Goal: Task Accomplishment & Management: Use online tool/utility

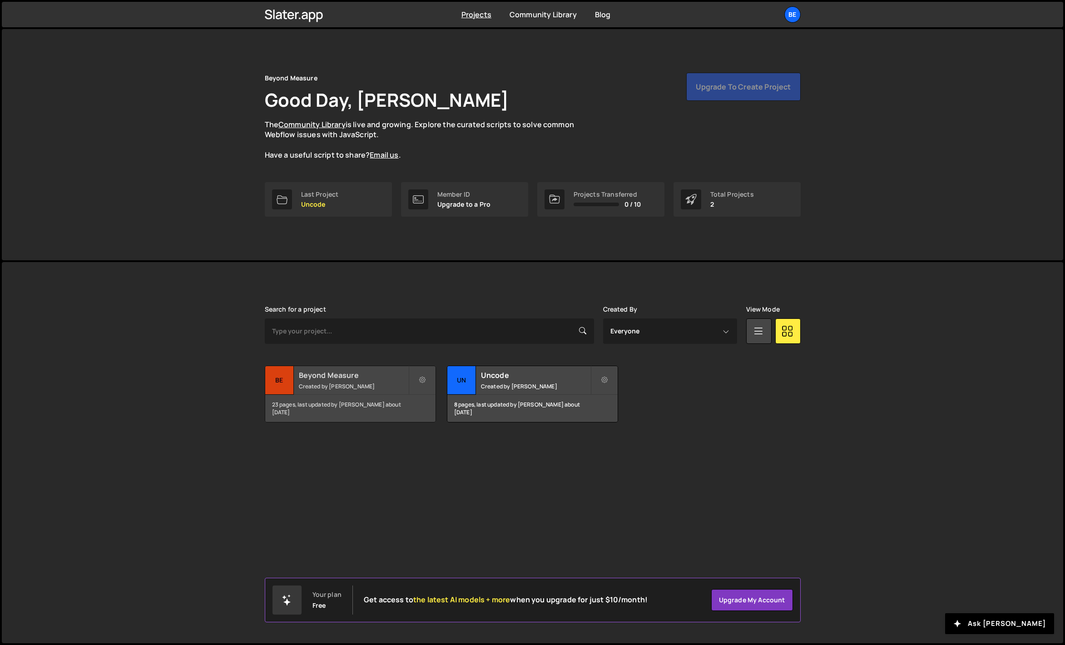
click at [401, 393] on div "Beyond Measure Created by Olaf van der Heijden" at bounding box center [350, 380] width 170 height 28
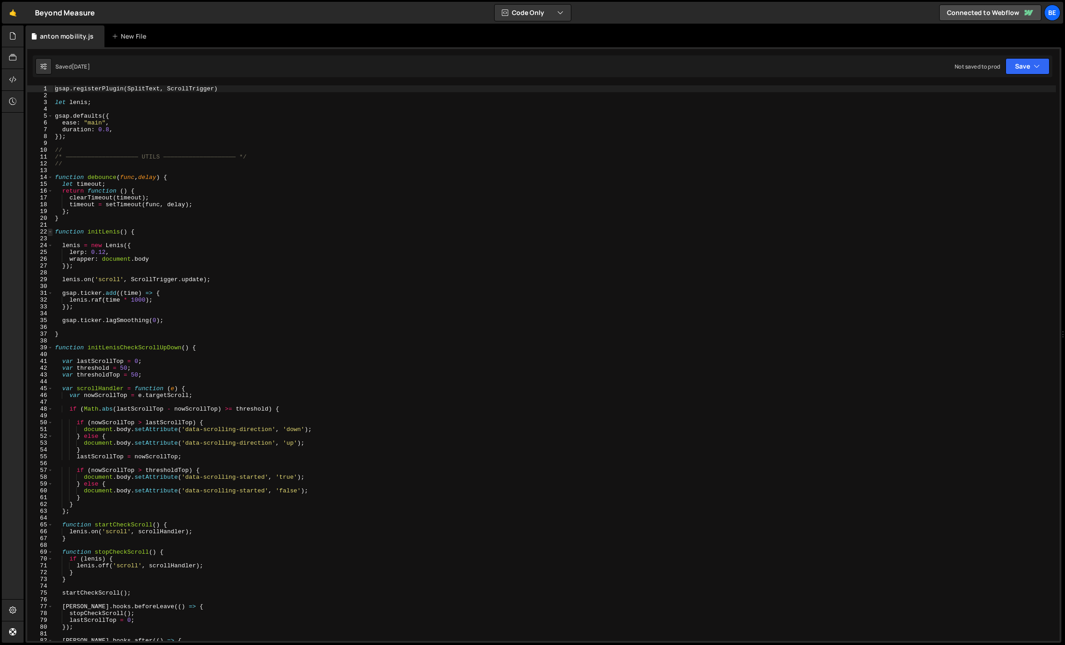
type textarea "gsap.registerPlugin(SplitText, ScrollTrigger)"
click at [48, 232] on span at bounding box center [50, 231] width 5 height 7
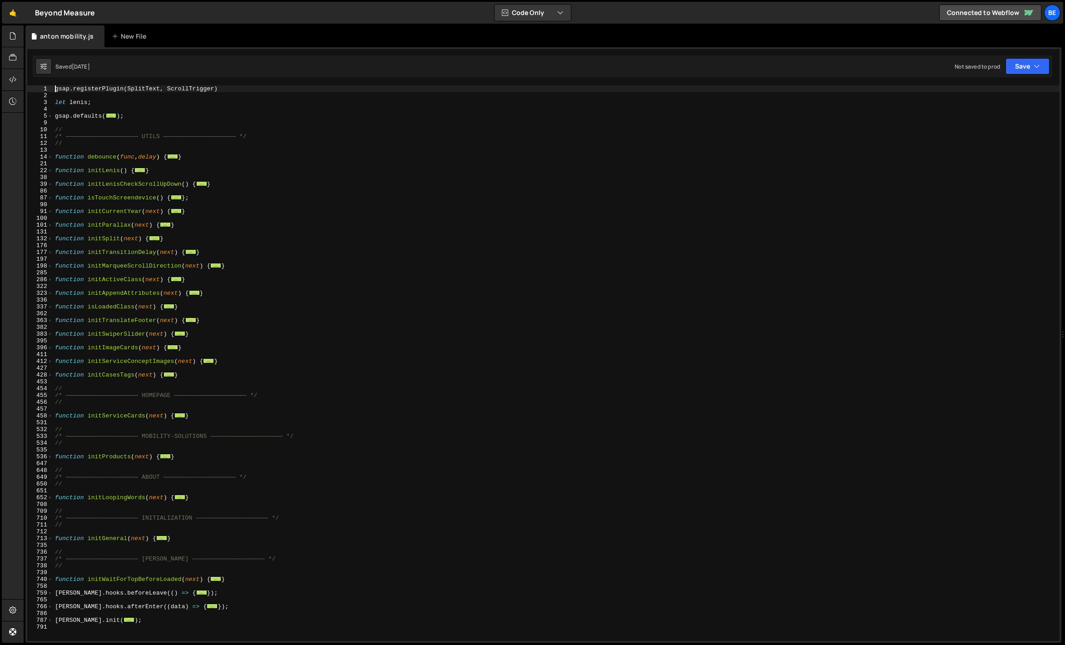
click at [146, 272] on div "gsap . registerPlugin ( SplitText , ScrollTrigger ) let lenis ; gsap . defaults…" at bounding box center [556, 369] width 1006 height 569
click at [126, 292] on div "gsap . registerPlugin ( SplitText , ScrollTrigger ) let lenis ; gsap . defaults…" at bounding box center [556, 369] width 1006 height 569
click at [123, 304] on div "gsap . registerPlugin ( SplitText , ScrollTrigger ) let lenis ; gsap . defaults…" at bounding box center [556, 369] width 1006 height 569
type textarea "function isLoadedClass(next) {"
click at [123, 307] on div "gsap . registerPlugin ( SplitText , ScrollTrigger ) let lenis ; gsap . defaults…" at bounding box center [556, 369] width 1006 height 569
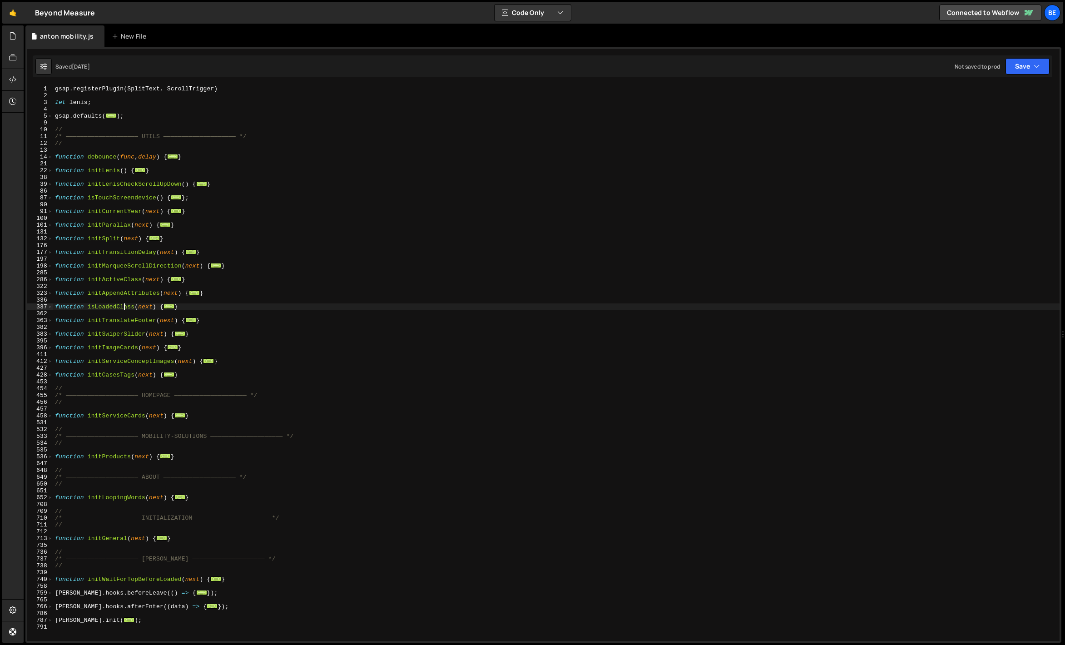
click at [119, 313] on div "gsap . registerPlugin ( SplitText , ScrollTrigger ) let lenis ; gsap . defaults…" at bounding box center [556, 369] width 1006 height 569
click at [110, 323] on div "gsap . registerPlugin ( SplitText , ScrollTrigger ) let lenis ; gsap . defaults…" at bounding box center [556, 369] width 1006 height 569
type textarea "function initTranslateFooter(next) {"
click at [108, 326] on div "gsap . registerPlugin ( SplitText , ScrollTrigger ) let lenis ; gsap . defaults…" at bounding box center [556, 369] width 1006 height 569
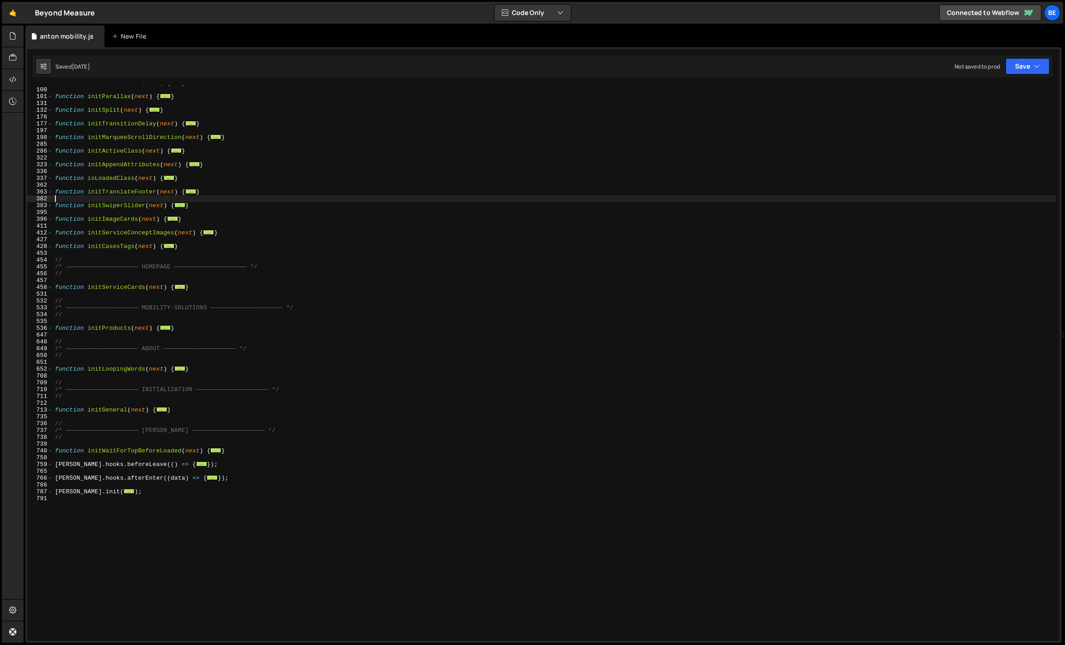
click at [96, 337] on div "function initCurrentYear ( next ) { ... } function initParallax ( next ) { ... …" at bounding box center [554, 363] width 1002 height 569
click at [84, 320] on div "function initCurrentYear ( next ) { ... } function initParallax ( next ) { ... …" at bounding box center [554, 363] width 1002 height 569
click at [15, 32] on icon at bounding box center [12, 36] width 7 height 10
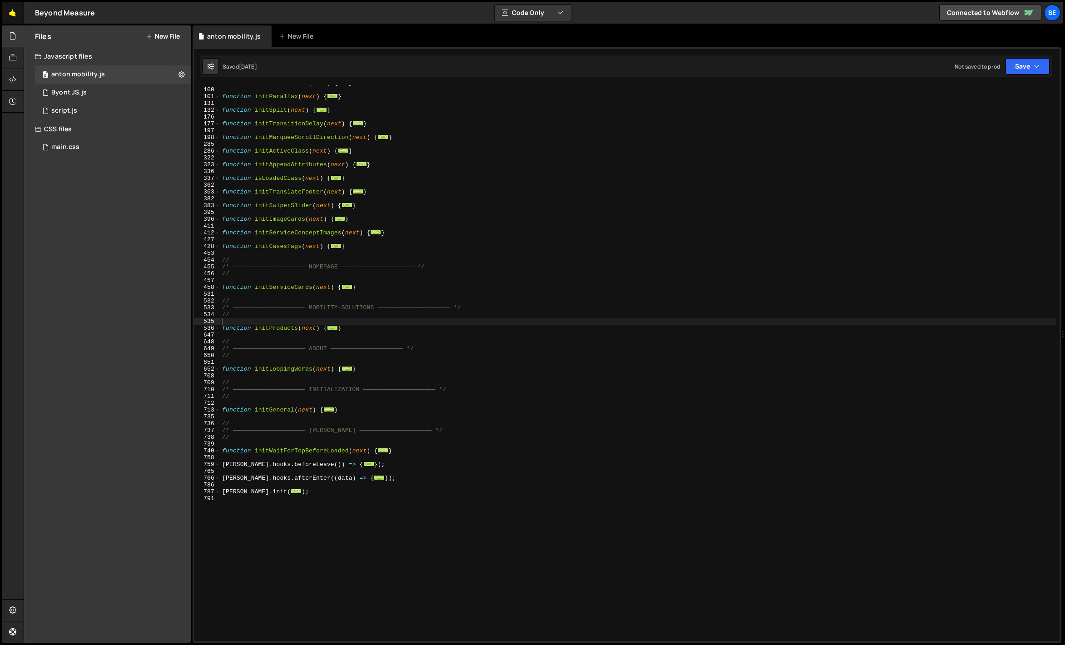
click at [6, 17] on link "🤙" at bounding box center [13, 13] width 22 height 22
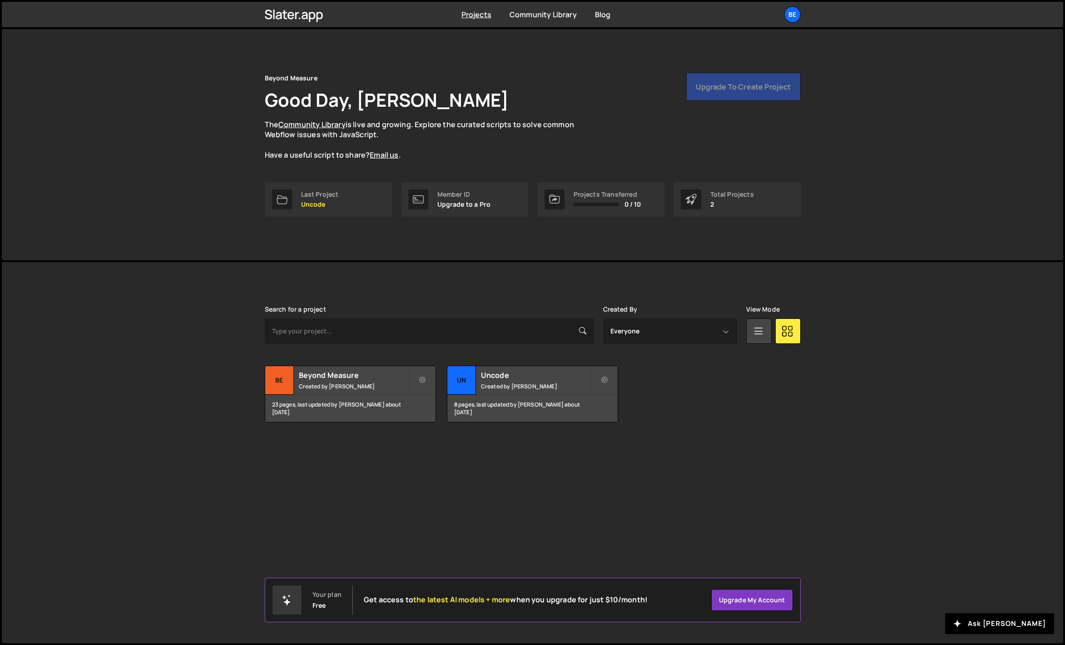
click at [787, 2] on div "Projects Community Library Blog Be Your current team is Beyond Measure Projects…" at bounding box center [532, 14] width 563 height 25
click at [787, 11] on div "Be" at bounding box center [792, 14] width 16 height 16
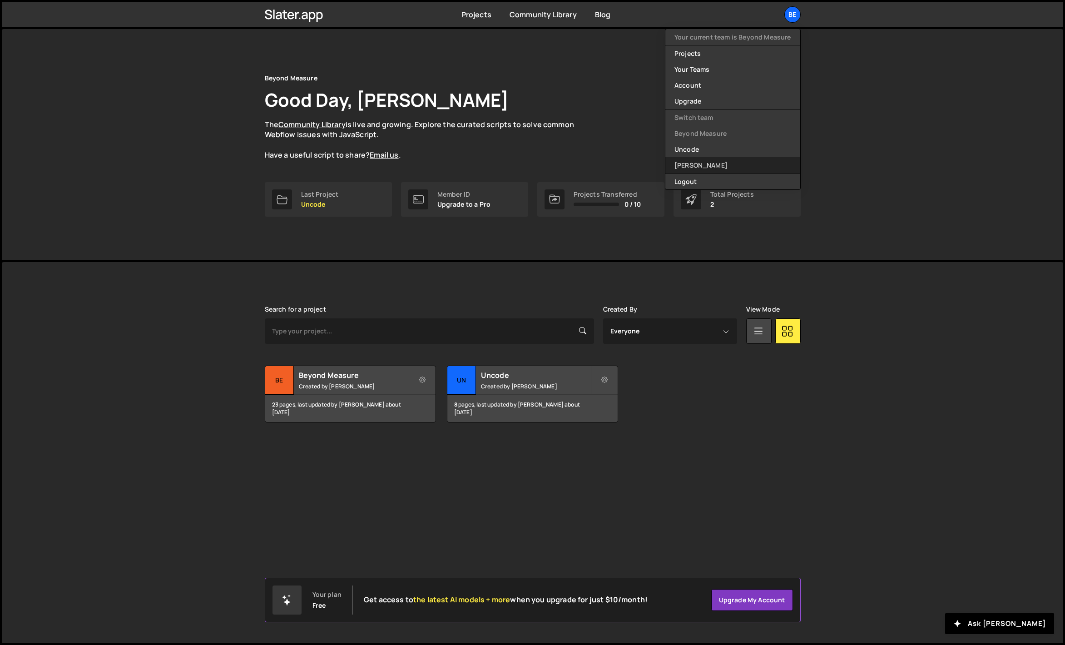
click at [710, 160] on link "[PERSON_NAME]" at bounding box center [732, 165] width 135 height 16
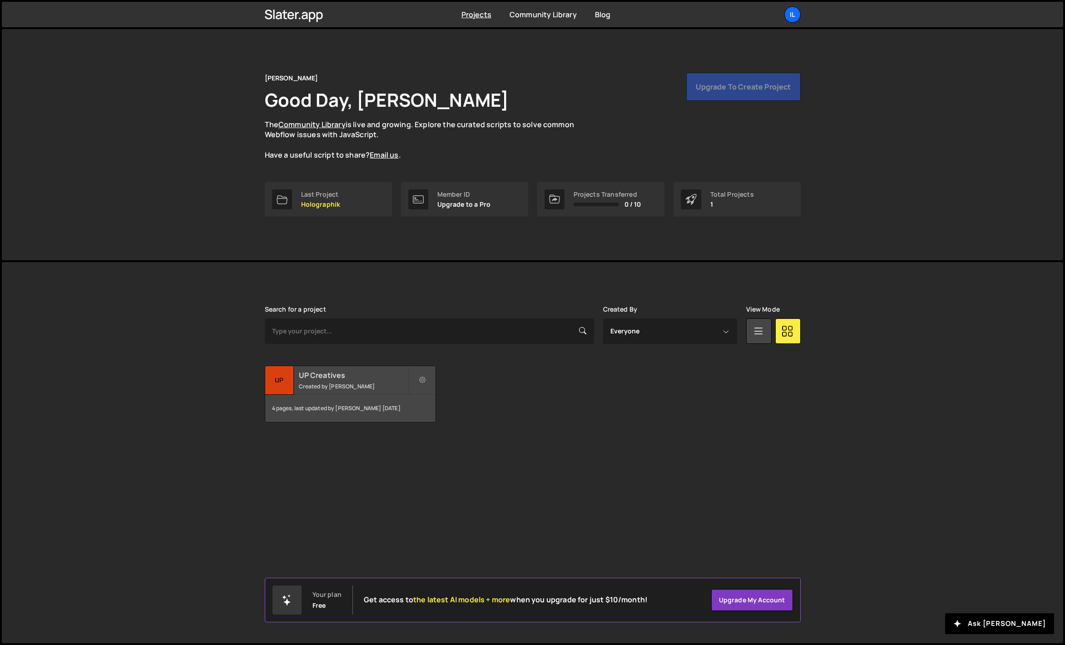
click at [273, 368] on div "UP" at bounding box center [279, 380] width 29 height 29
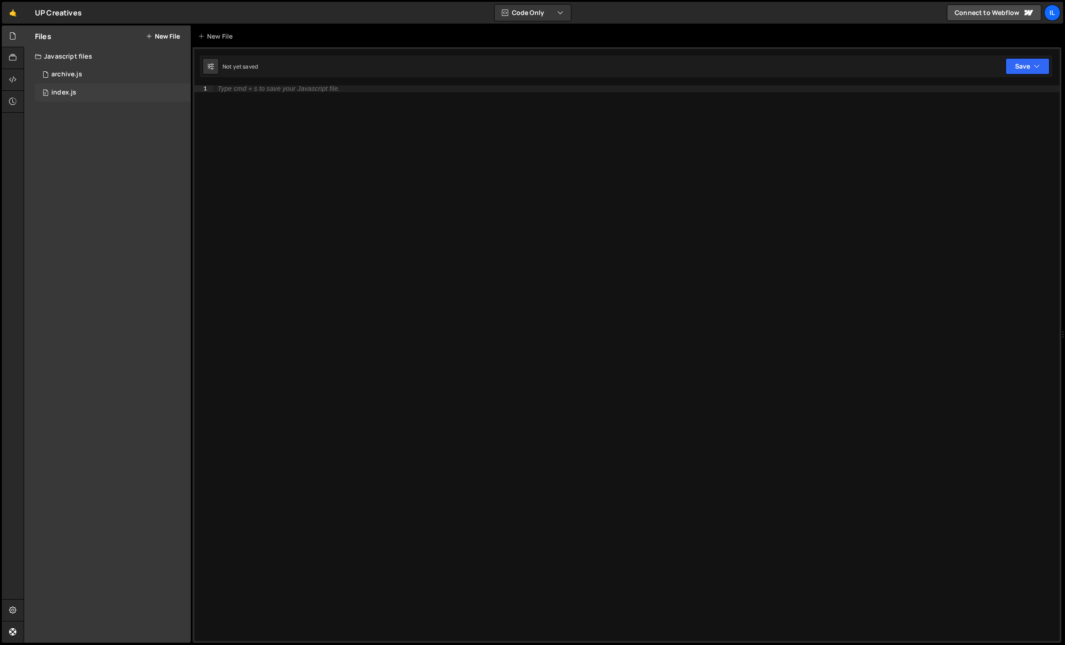
click at [123, 95] on div "0 index.js 0" at bounding box center [113, 93] width 156 height 18
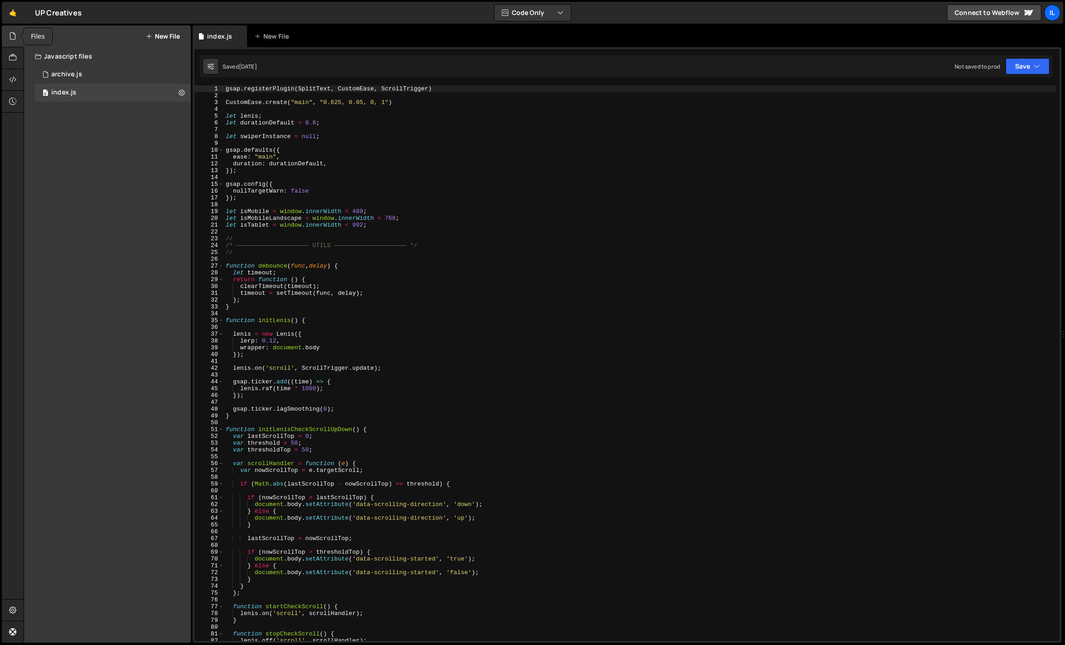
click at [22, 40] on div at bounding box center [13, 36] width 22 height 22
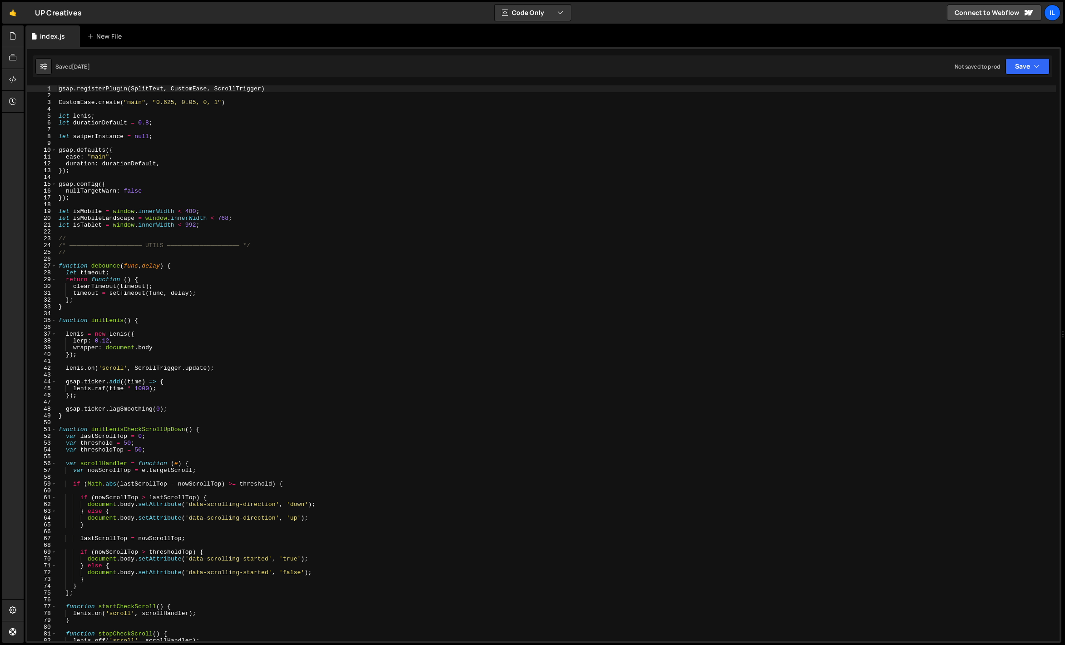
type textarea "let [PERSON_NAME];"
click at [135, 119] on div "gsap . registerPlugin ( SplitText , CustomEase , ScrollTrigger ) CustomEase . c…" at bounding box center [556, 369] width 999 height 569
click at [51, 266] on span at bounding box center [53, 265] width 5 height 7
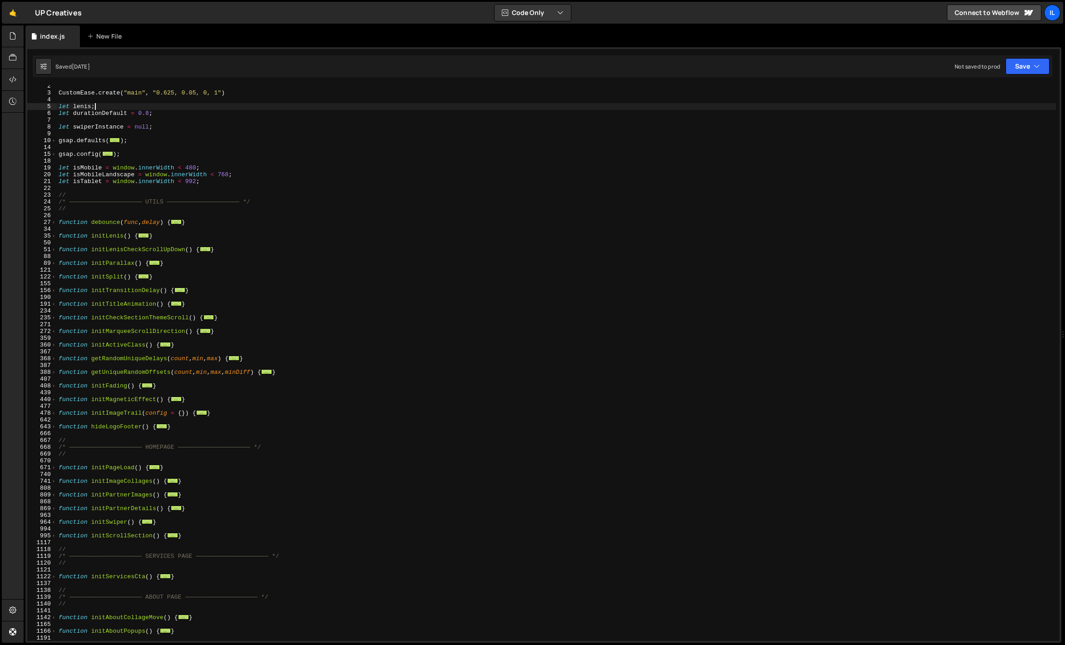
scroll to position [29, 0]
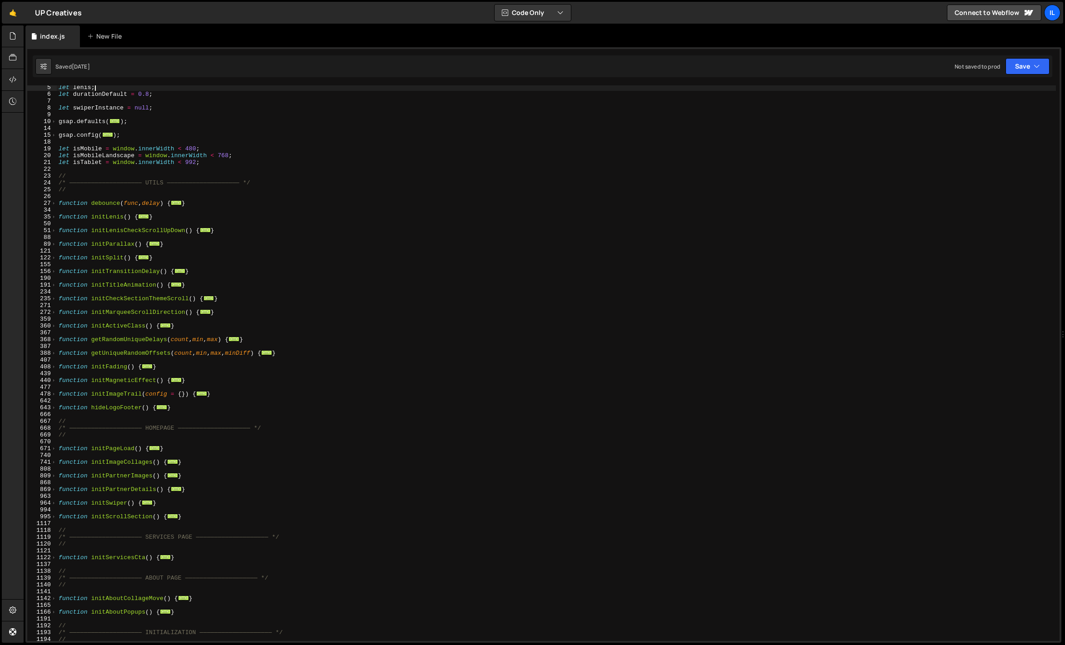
click at [130, 308] on div "let [PERSON_NAME] ; let durationDefault = 0.8 ; let swiperInstance = null ; gsa…" at bounding box center [556, 368] width 999 height 569
click at [84, 333] on div "let [PERSON_NAME] ; let durationDefault = 0.8 ; let swiperInstance = null ; gsa…" at bounding box center [556, 368] width 999 height 569
click at [80, 315] on div "let [PERSON_NAME] ; let durationDefault = 0.8 ; let swiperInstance = null ; gsa…" at bounding box center [556, 368] width 999 height 569
type textarea "function initMarqueeScrollDirection() {"
click at [83, 308] on div "let [PERSON_NAME] ; let durationDefault = 0.8 ; let swiperInstance = null ; gsa…" at bounding box center [556, 368] width 999 height 569
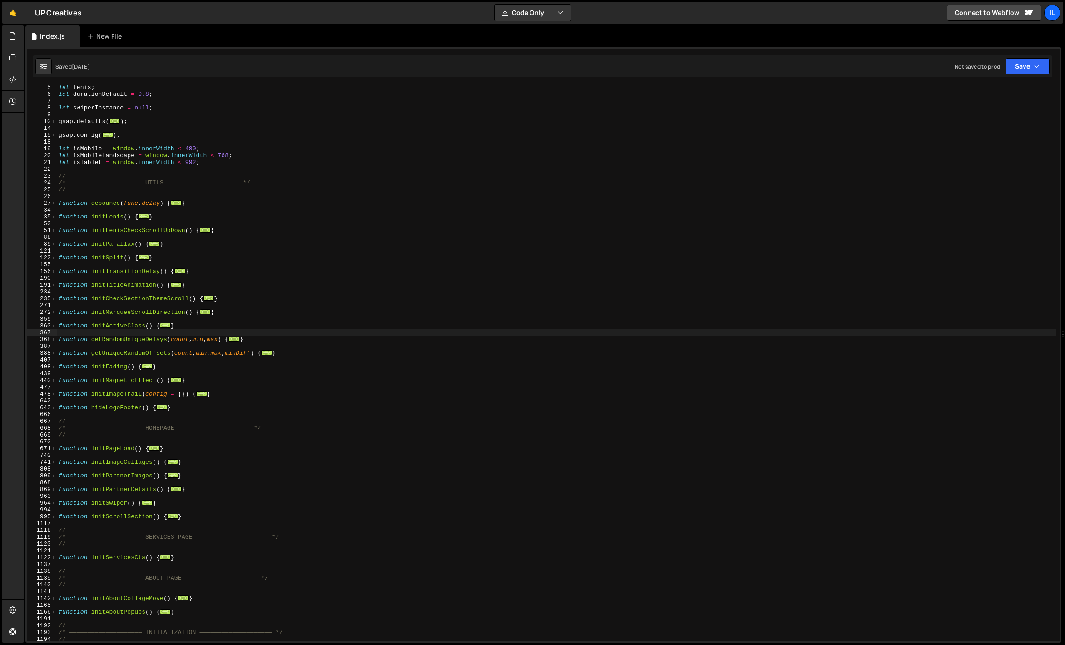
click at [79, 331] on div "let [PERSON_NAME] ; let durationDefault = 0.8 ; let swiperInstance = null ; gsa…" at bounding box center [556, 368] width 999 height 569
click at [87, 317] on div "let [PERSON_NAME] ; let durationDefault = 0.8 ; let swiperInstance = null ; gsa…" at bounding box center [556, 368] width 999 height 569
click at [87, 301] on div "let [PERSON_NAME] ; let durationDefault = 0.8 ; let swiperInstance = null ; gsa…" at bounding box center [556, 368] width 999 height 569
type textarea "function initCheckSectionThemeScroll() {"
click at [89, 290] on div "let [PERSON_NAME] ; let durationDefault = 0.8 ; let swiperInstance = null ; gsa…" at bounding box center [556, 368] width 999 height 569
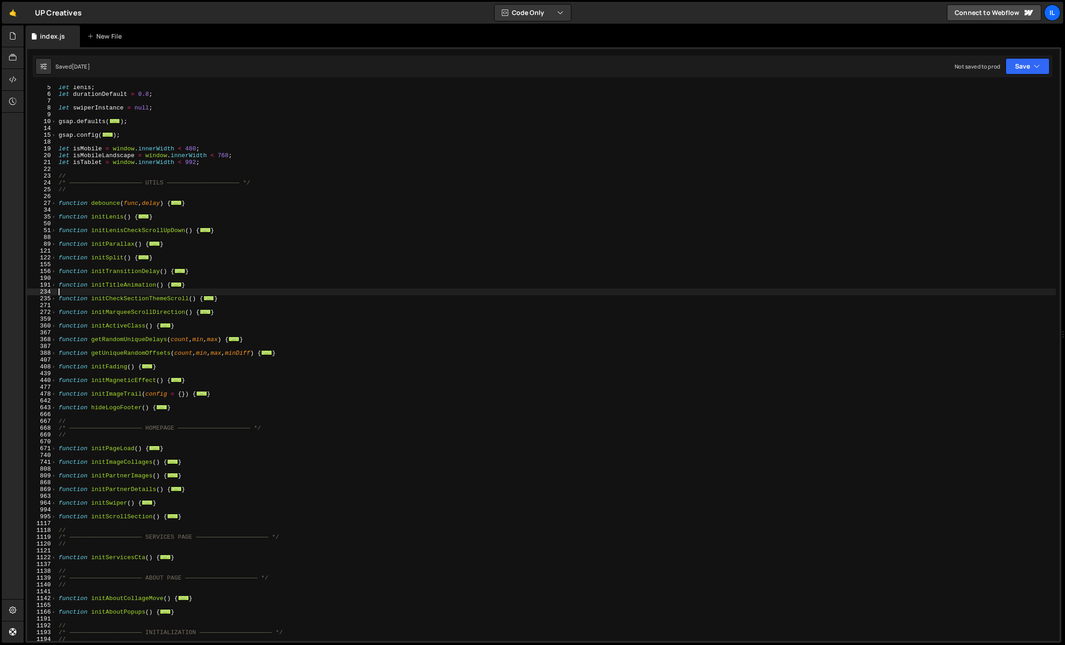
click at [89, 271] on div "let [PERSON_NAME] ; let durationDefault = 0.8 ; let swiperInstance = null ; gsa…" at bounding box center [556, 368] width 999 height 569
type textarea "function initTransitionDelay() {"
click at [82, 275] on div "let [PERSON_NAME] ; let durationDefault = 0.8 ; let swiperInstance = null ; gsa…" at bounding box center [556, 368] width 999 height 569
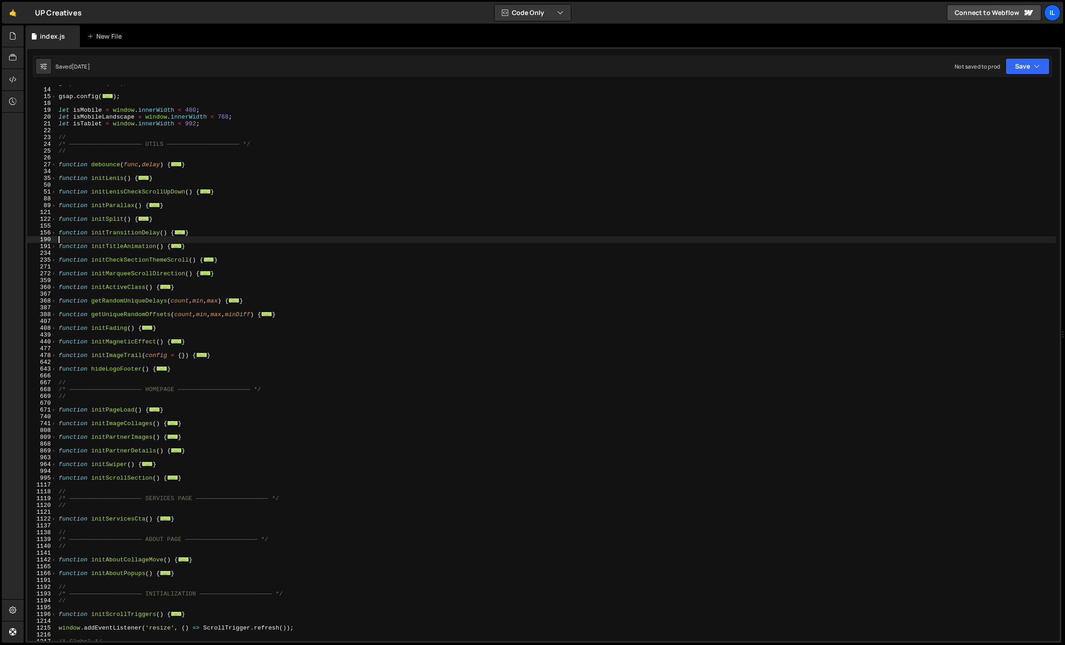
click at [77, 486] on div "gsap . defaults ( ... ) ; gsap . config ( ... ) ; let isMobile = window . inner…" at bounding box center [556, 363] width 999 height 569
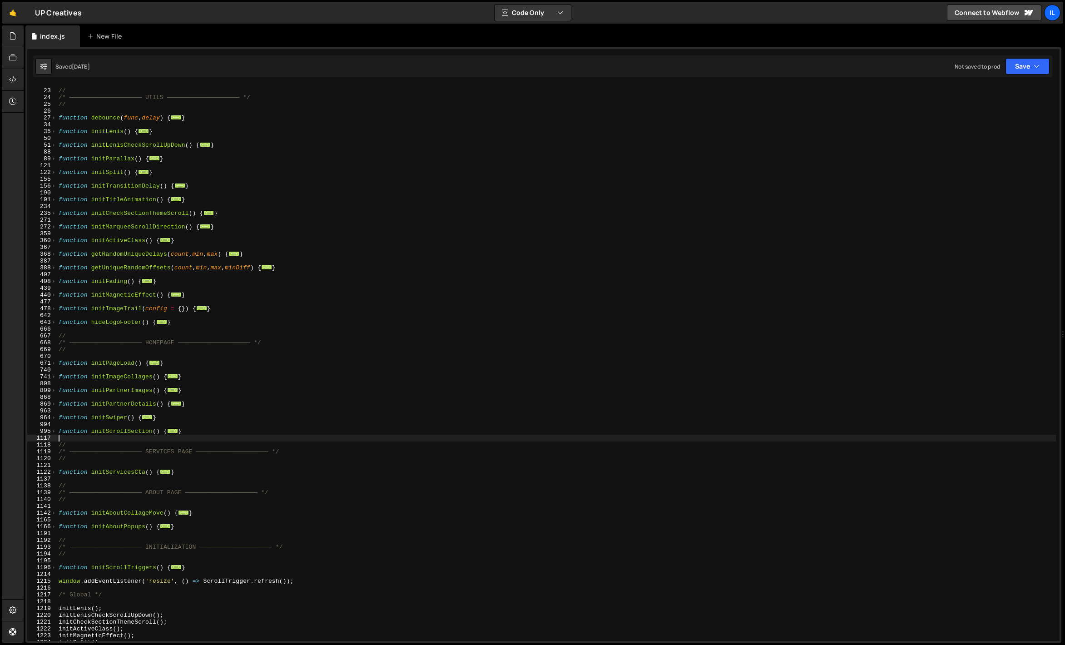
scroll to position [165, 0]
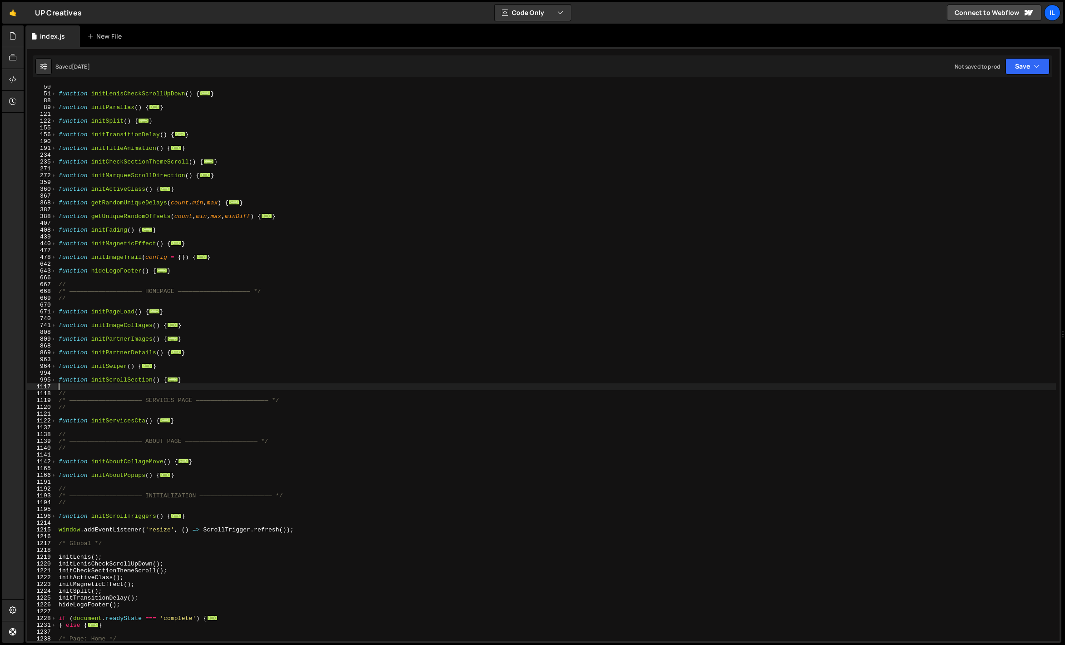
click at [66, 440] on div "function initLenisCheckScrollUpDown ( ) { ... } function initParallax ( ) { ...…" at bounding box center [556, 368] width 999 height 569
click at [68, 436] on div "function initLenisCheckScrollUpDown ( ) { ... } function initParallax ( ) { ...…" at bounding box center [556, 368] width 999 height 569
type textarea "//"
click at [69, 386] on div "function initLenisCheckScrollUpDown ( ) { ... } function initParallax ( ) { ...…" at bounding box center [556, 368] width 999 height 569
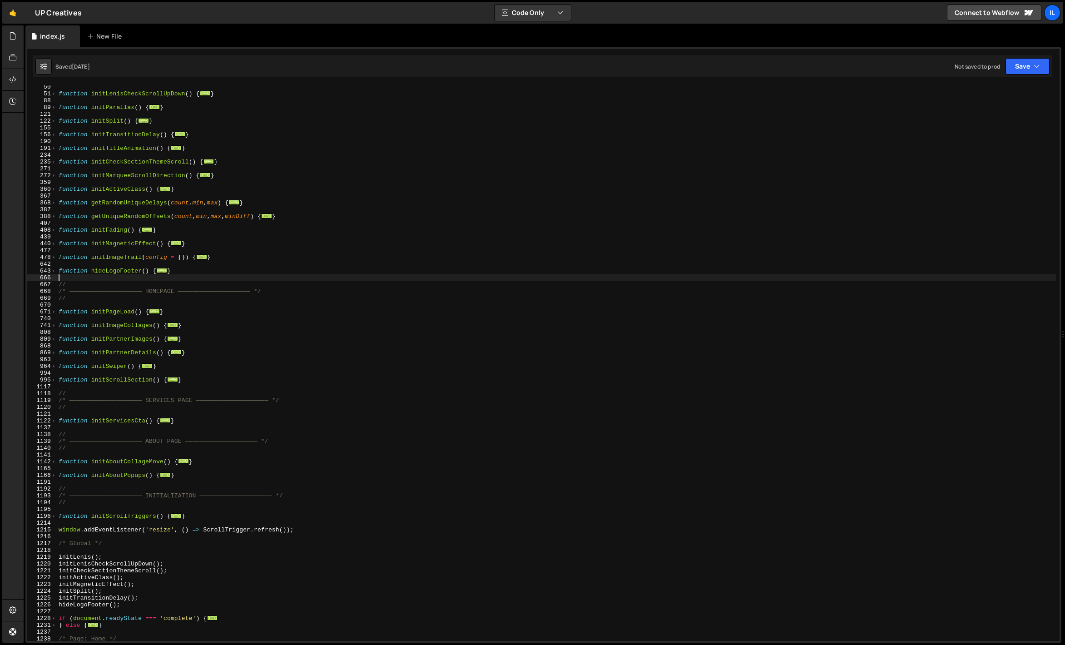
click at [89, 277] on div "function initLenisCheckScrollUpDown ( ) { ... } function initParallax ( ) { ...…" at bounding box center [556, 368] width 999 height 569
click at [51, 310] on span at bounding box center [53, 311] width 5 height 7
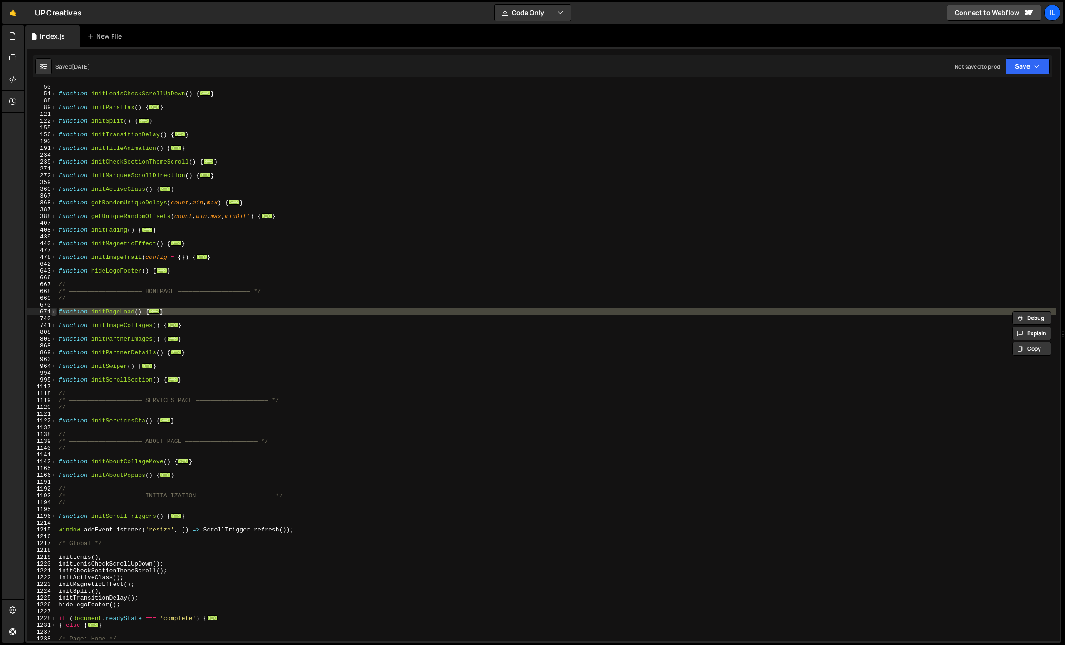
click at [51, 310] on span at bounding box center [53, 311] width 5 height 7
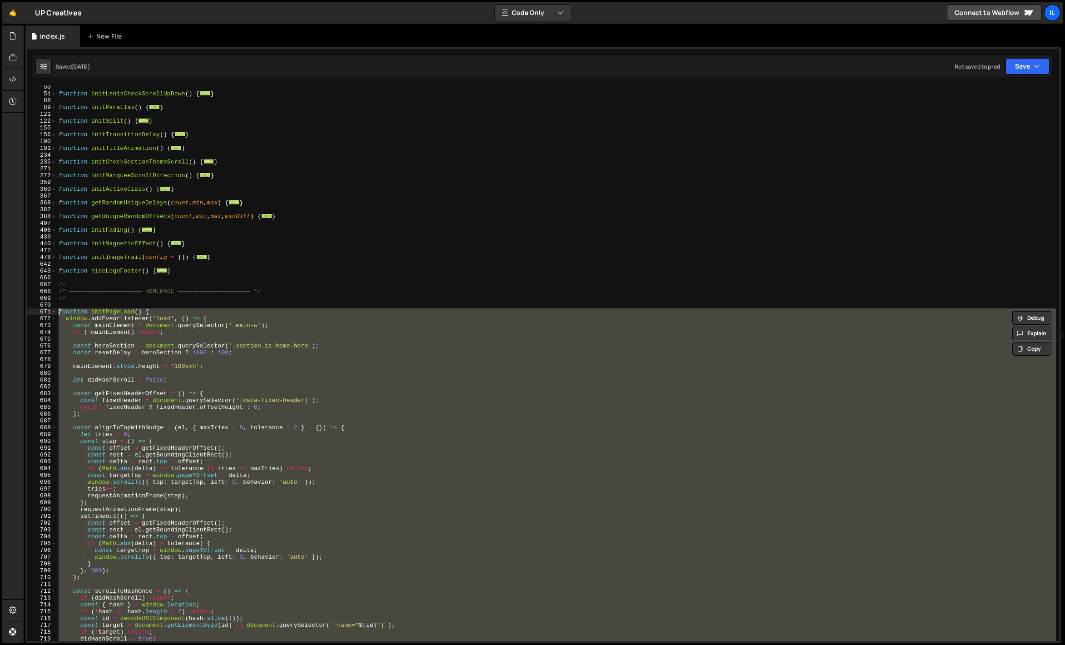
click at [92, 298] on div "function initLenisCheckScrollUpDown ( ) { ... } function initParallax ( ) { ...…" at bounding box center [556, 368] width 999 height 569
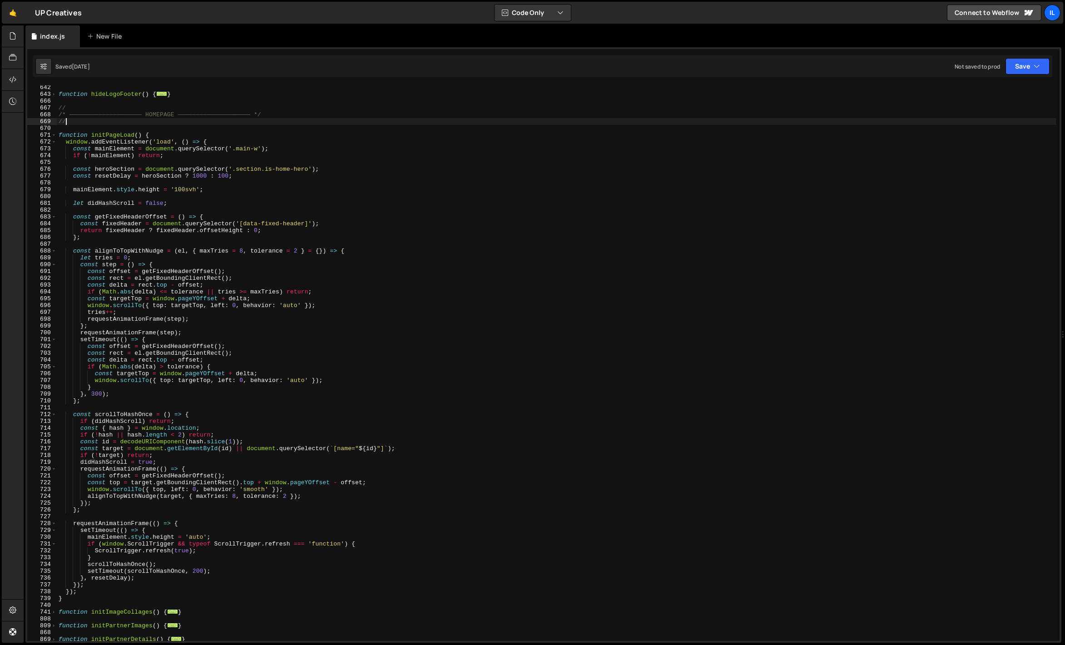
scroll to position [343, 0]
click at [99, 325] on div "function hideLogoFooter ( ) { ... } // /* ———————————————————— HOMEPAGE ———————…" at bounding box center [556, 367] width 999 height 569
type textarea "};"
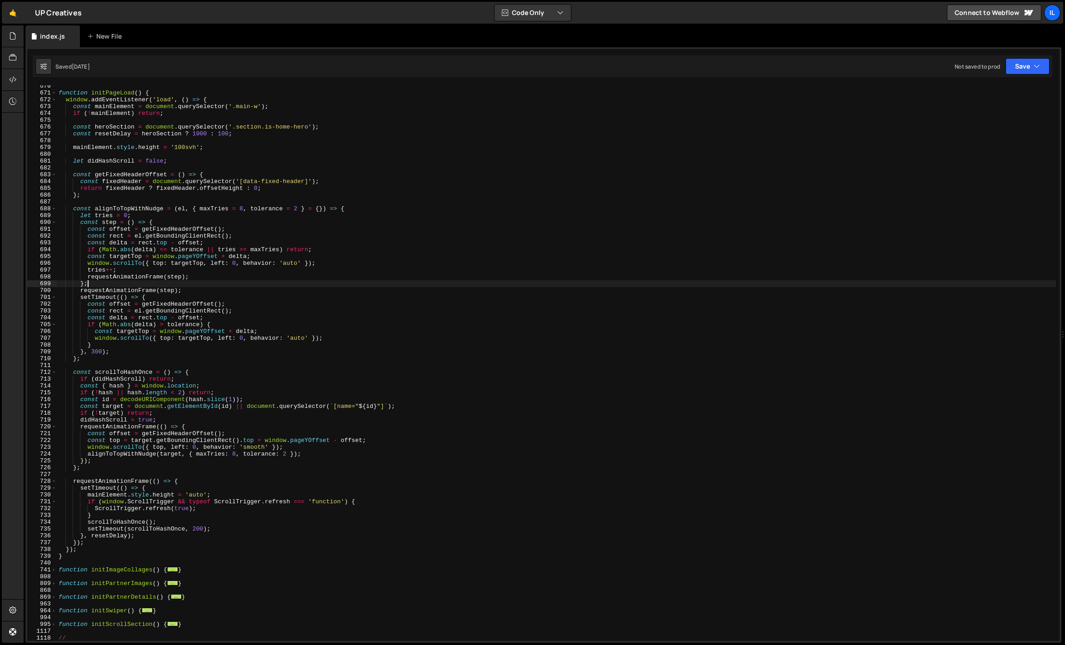
scroll to position [287, 0]
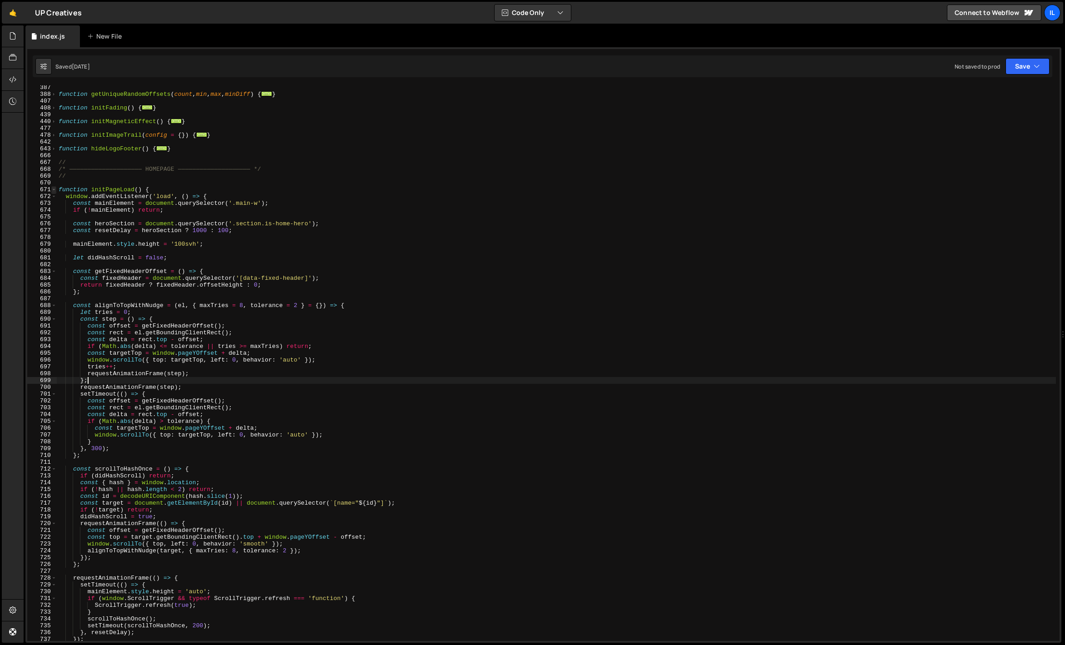
click at [54, 190] on span at bounding box center [53, 189] width 5 height 7
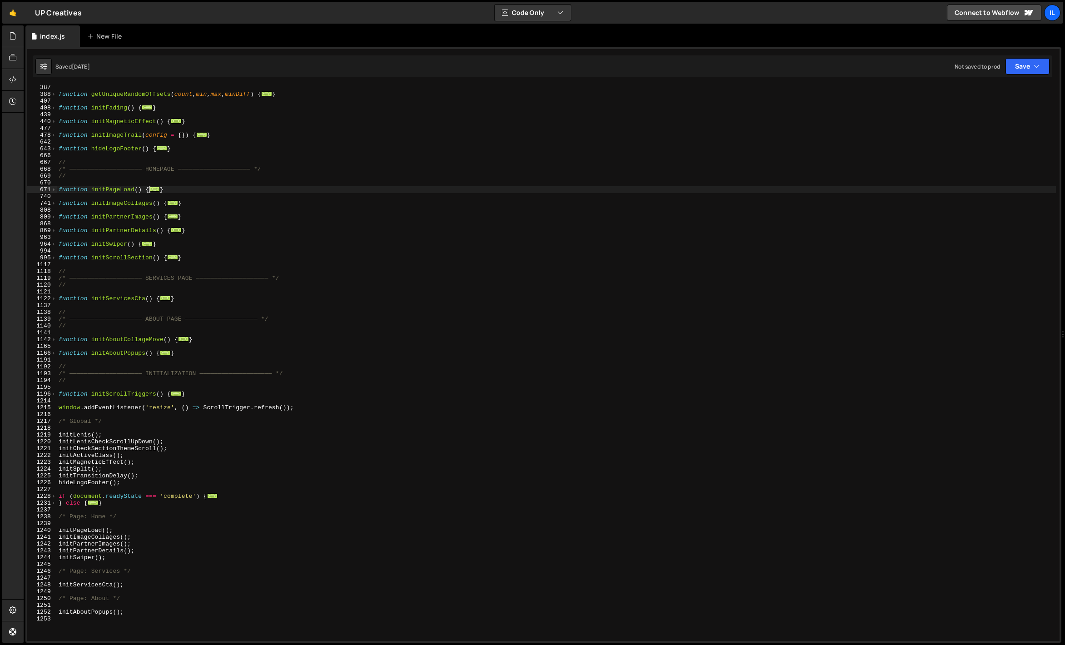
click at [82, 186] on div "function getUniqueRandomOffsets ( count , min , max , minDiff ) { ... } functio…" at bounding box center [556, 368] width 999 height 569
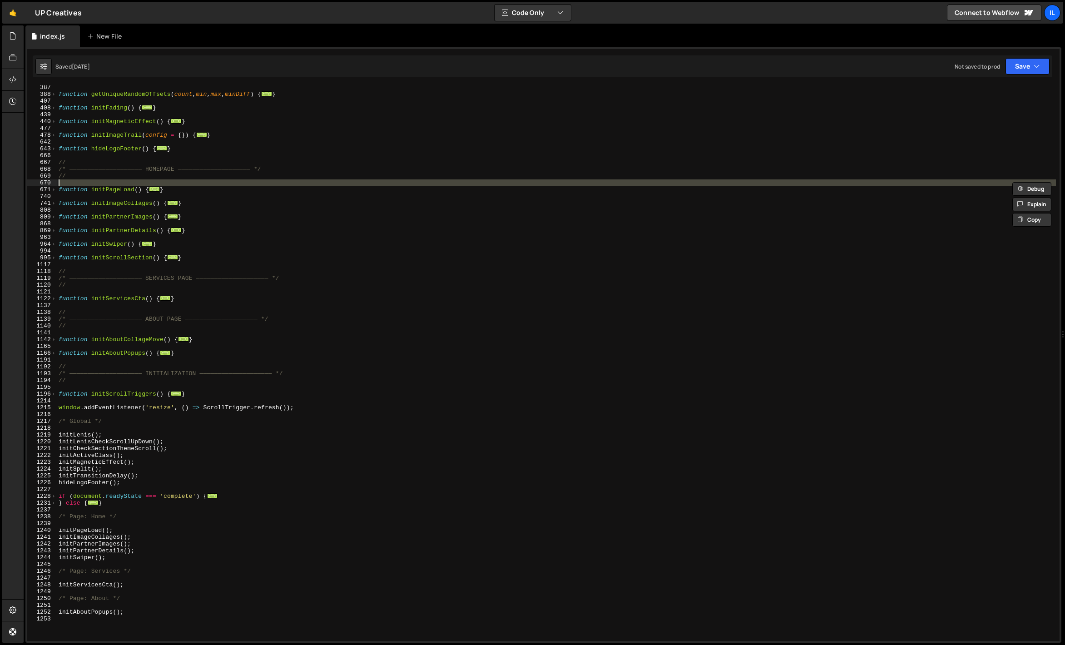
click at [82, 189] on div "function getUniqueRandomOffsets ( count , min , max , minDiff ) { ... } functio…" at bounding box center [556, 368] width 999 height 569
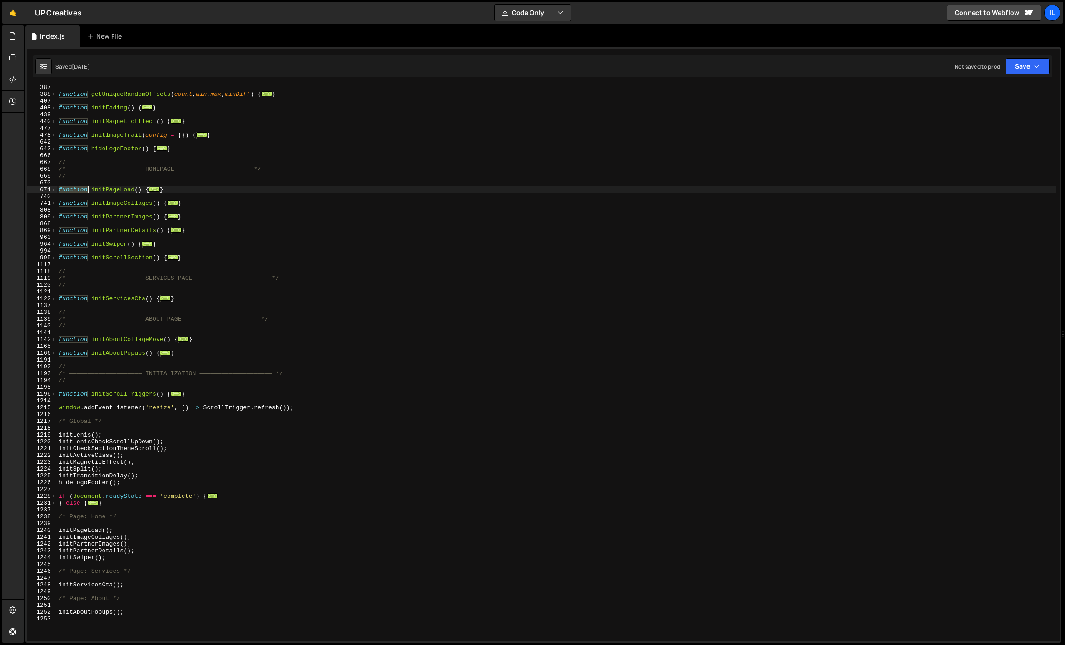
click at [82, 189] on div "function getUniqueRandomOffsets ( count , min , max , minDiff ) { ... } functio…" at bounding box center [556, 368] width 999 height 569
type textarea "function initPageLoad() { window.addEventListener('load', () => {"
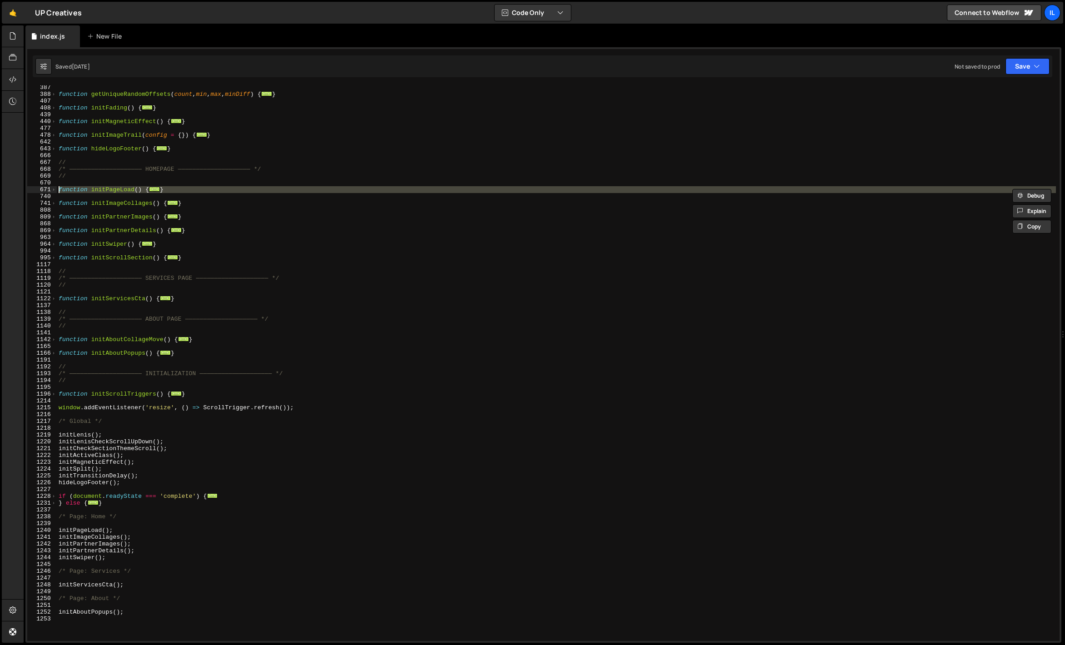
click at [101, 181] on div "function getUniqueRandomOffsets ( count , min , max , minDiff ) { ... } functio…" at bounding box center [556, 368] width 999 height 569
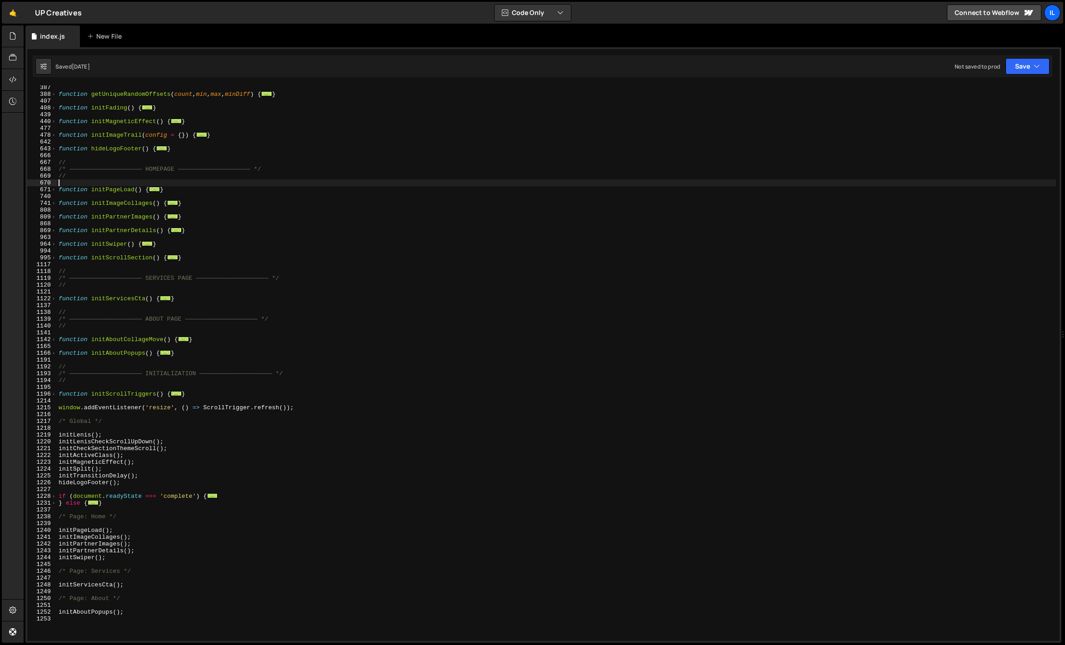
click at [195, 311] on div "function getUniqueRandomOffsets ( count , min , max , minDiff ) { ... } functio…" at bounding box center [556, 368] width 999 height 569
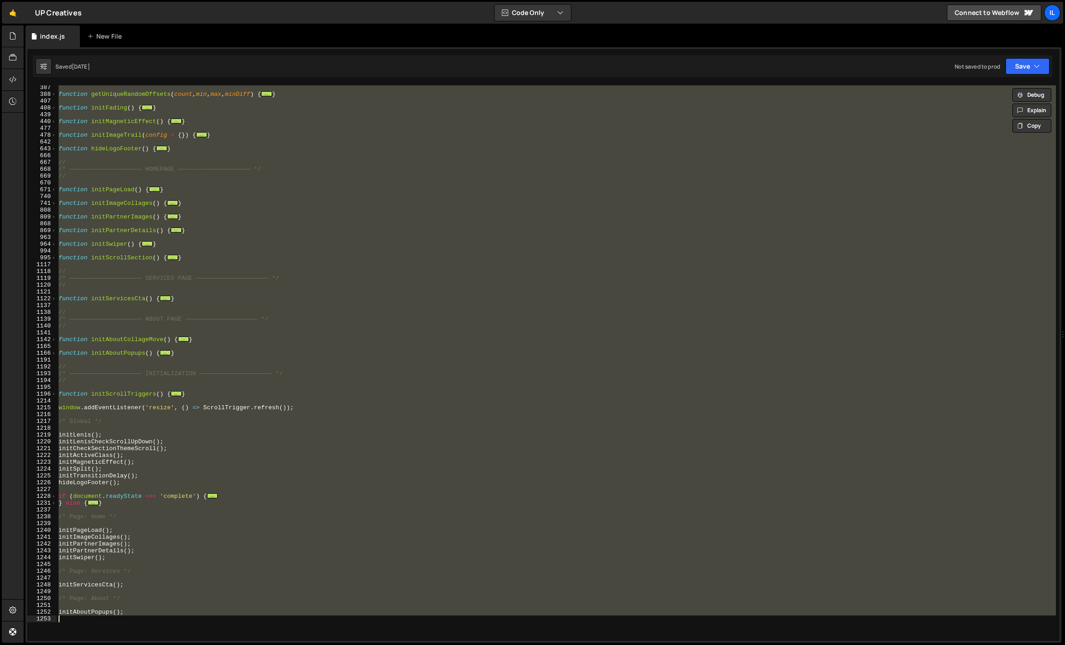
click at [195, 311] on div "function getUniqueRandomOffsets ( count , min , max , minDiff ) { ... } functio…" at bounding box center [556, 362] width 999 height 555
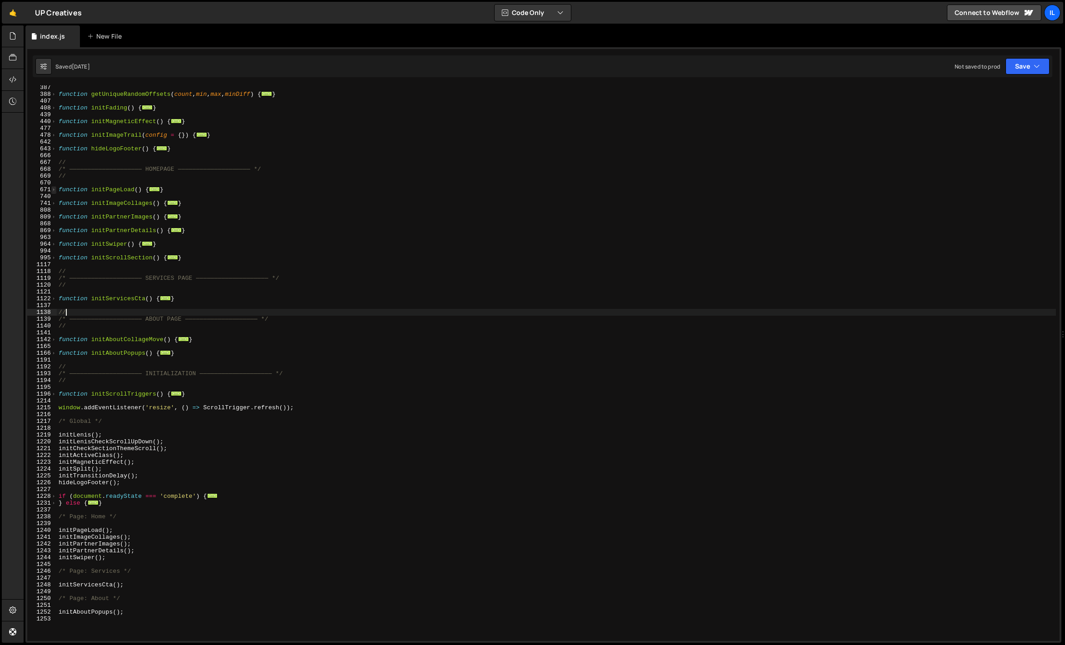
click at [53, 188] on span at bounding box center [53, 189] width 5 height 7
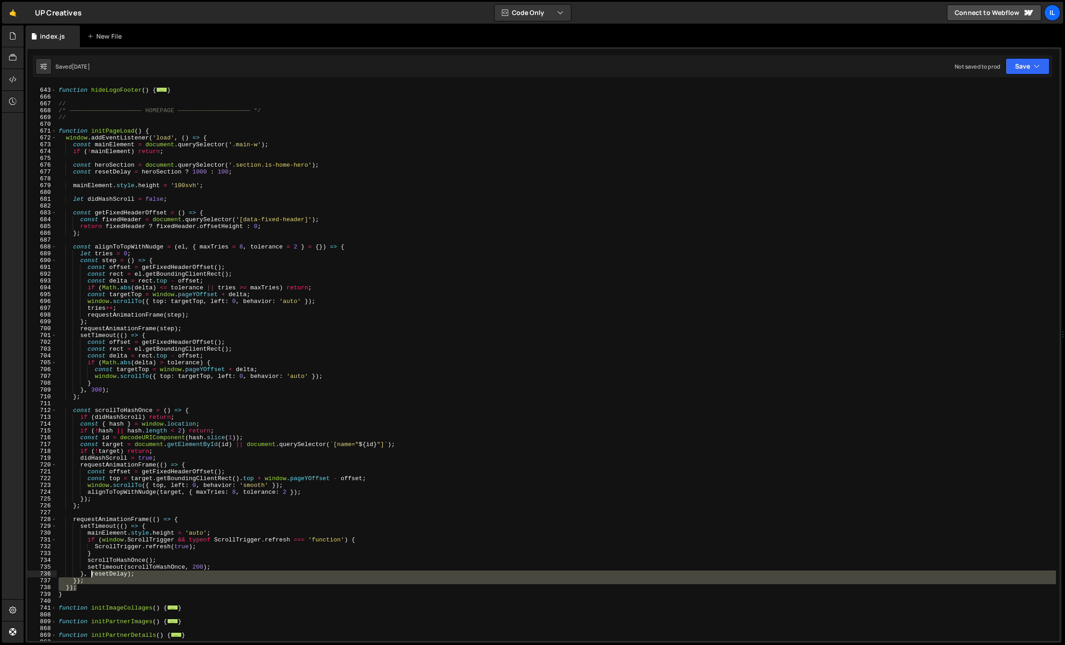
scroll to position [304, 0]
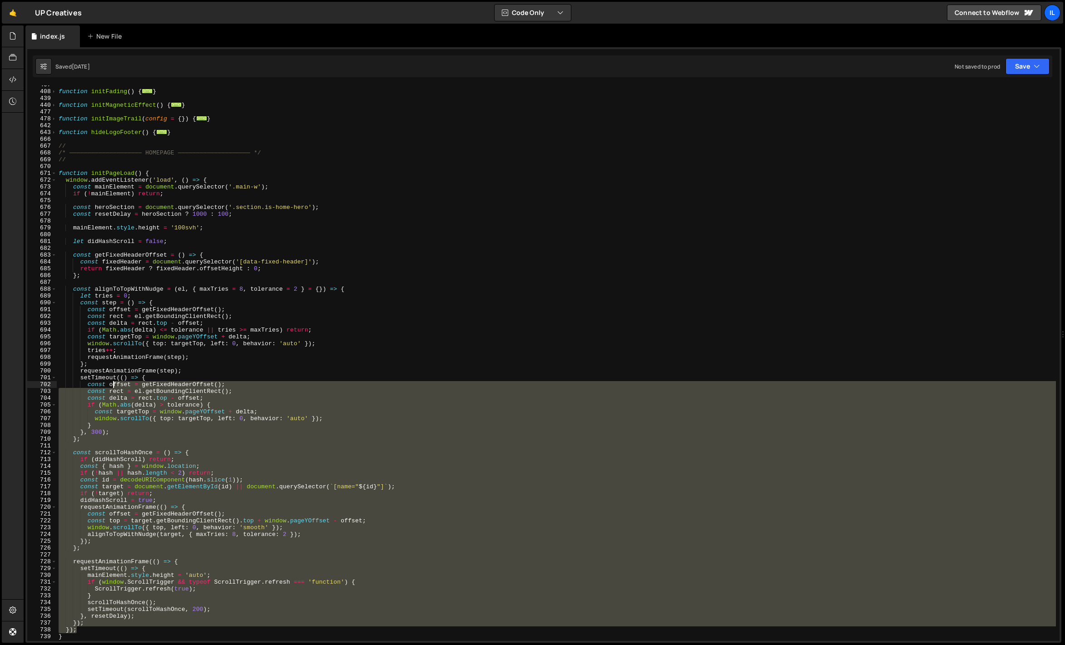
drag, startPoint x: 90, startPoint y: 541, endPoint x: 111, endPoint y: 387, distance: 155.3
click at [111, 387] on div "function initFading ( ) { ... } function initMagneticEffect ( ) { ... } functio…" at bounding box center [556, 365] width 999 height 569
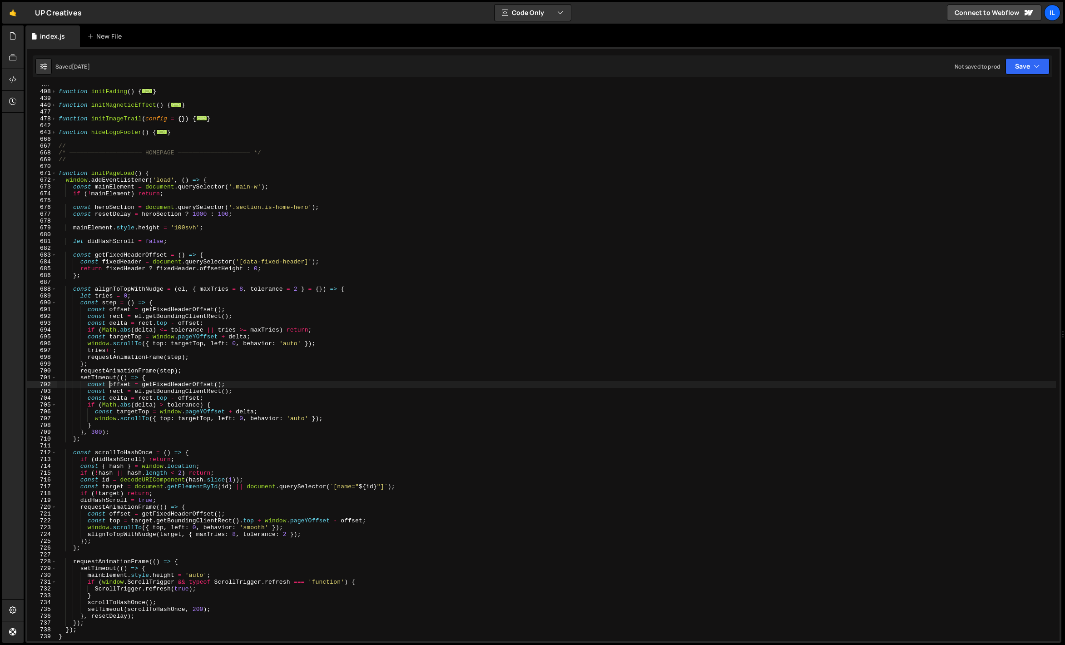
click at [98, 171] on div "function initFading ( ) { ... } function initMagneticEffect ( ) { ... } functio…" at bounding box center [556, 365] width 999 height 569
click at [54, 172] on span at bounding box center [53, 173] width 5 height 7
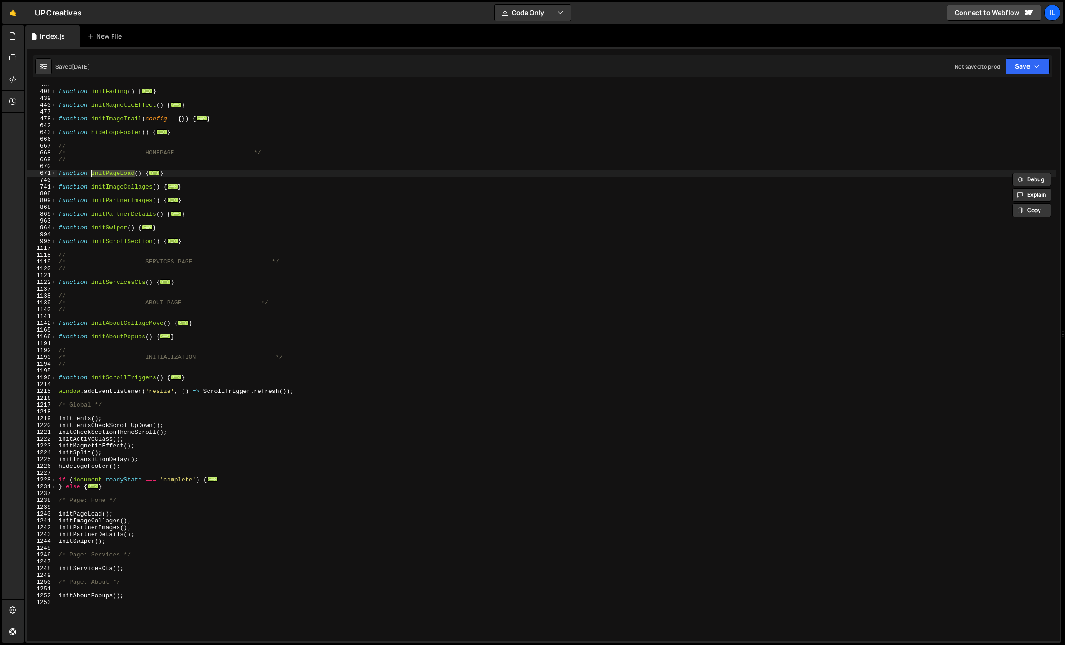
click at [137, 177] on div "function initFading ( ) { ... } function initMagneticEffect ( ) { ... } functio…" at bounding box center [556, 365] width 999 height 569
drag, startPoint x: 168, startPoint y: 174, endPoint x: 24, endPoint y: 174, distance: 143.9
click at [24, 174] on div "Files New File Javascript files 0 archive.js 0 0 index.js 0 CSS files Copy shar…" at bounding box center [544, 333] width 1041 height 617
paste textarea "}"
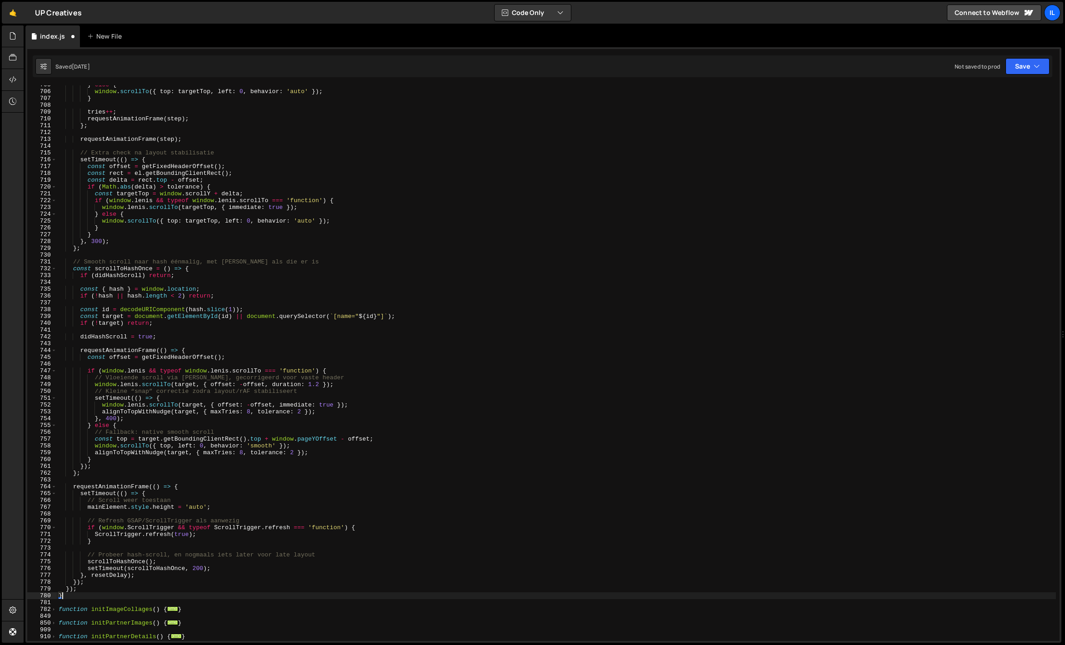
scroll to position [4797, 0]
click at [247, 193] on div "} else { window . scrollTo ({ top : targetTop , left : 0 , behavior : 'auto' })…" at bounding box center [556, 365] width 999 height 569
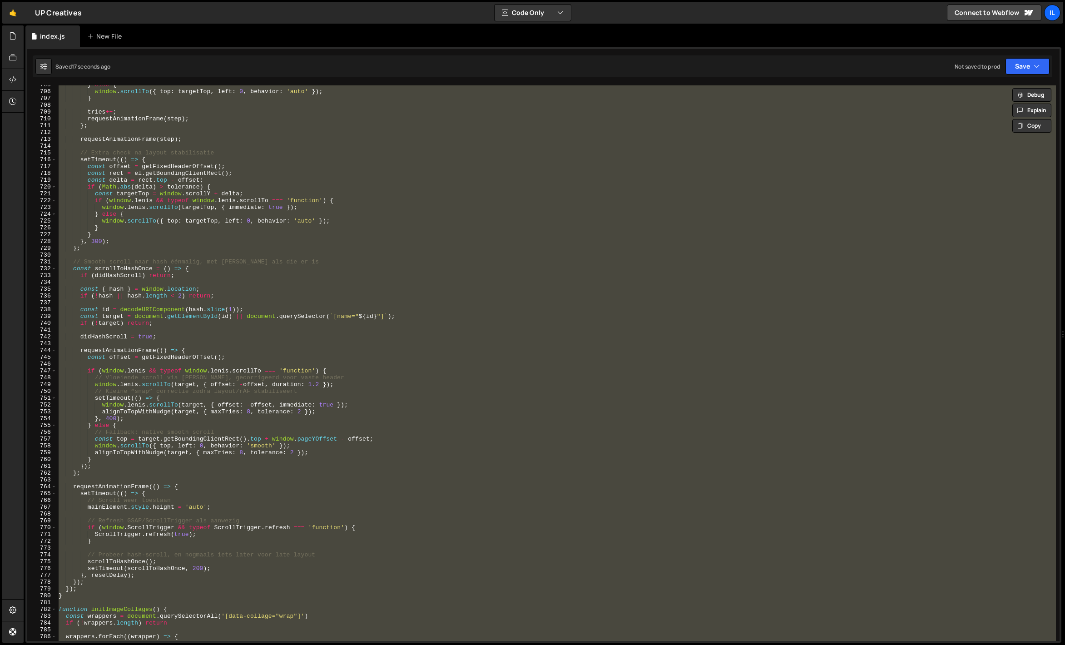
click at [251, 173] on div "} else { window . scrollTo ({ top : targetTop , left : 0 , behavior : 'auto' })…" at bounding box center [556, 362] width 999 height 555
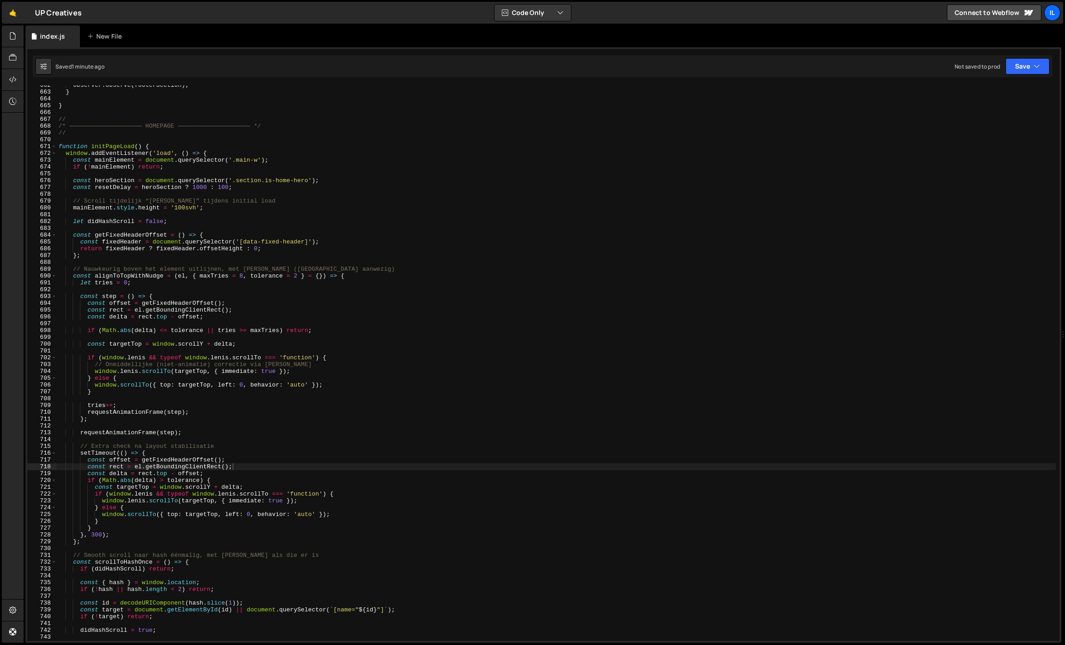
scroll to position [4440, 0]
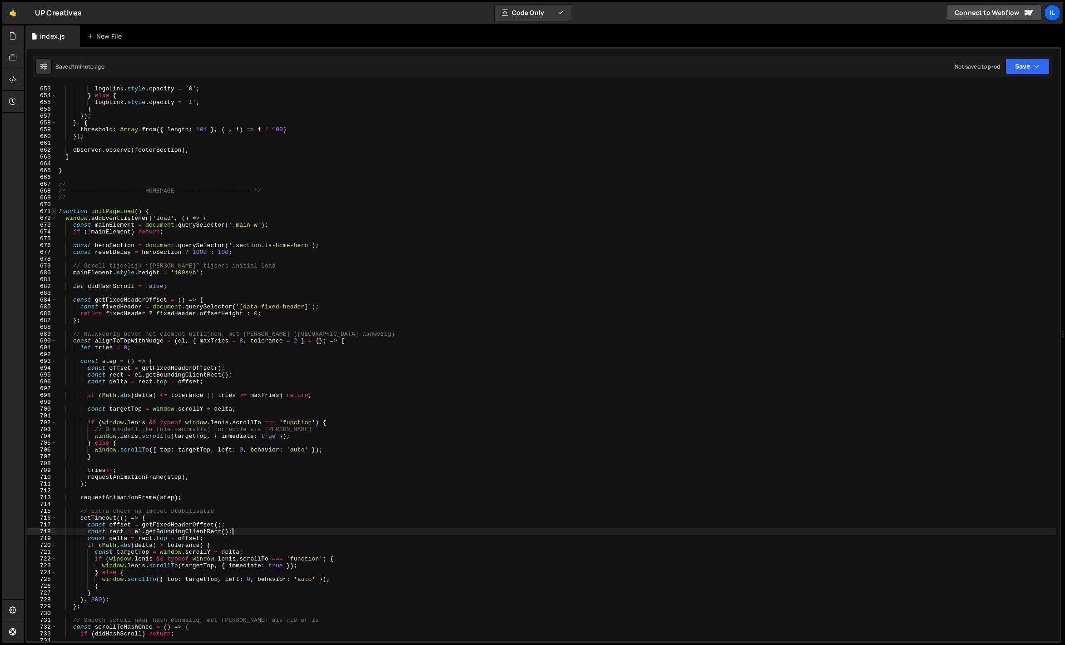
click at [54, 212] on span at bounding box center [53, 211] width 5 height 7
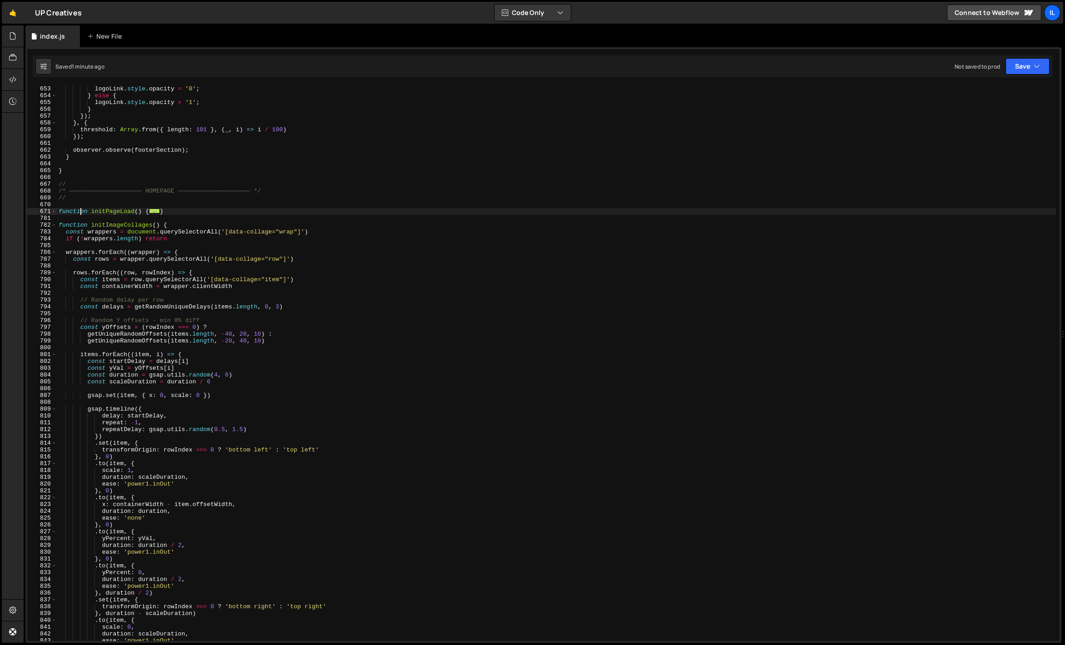
click at [82, 212] on div "logoLink . style . opacity = '0' ; } else { logoLink . style . opacity = '1' ; …" at bounding box center [556, 369] width 999 height 569
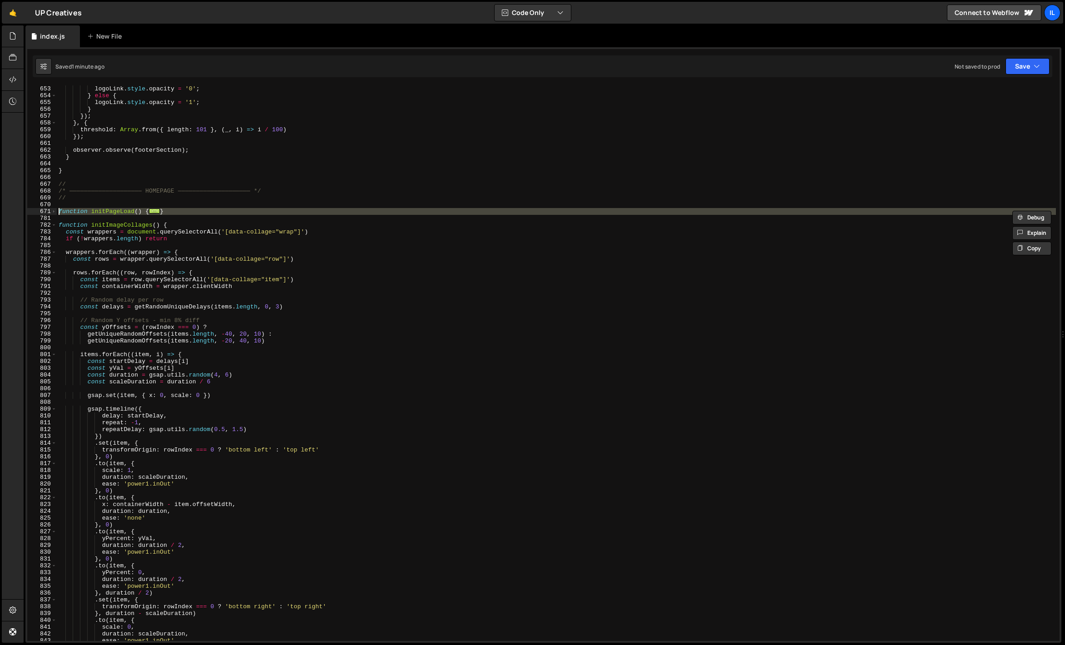
click at [82, 212] on div "logoLink . style . opacity = '0' ; } else { logoLink . style . opacity = '1' ; …" at bounding box center [556, 369] width 999 height 569
paste textarea "}"
type textarea "}"
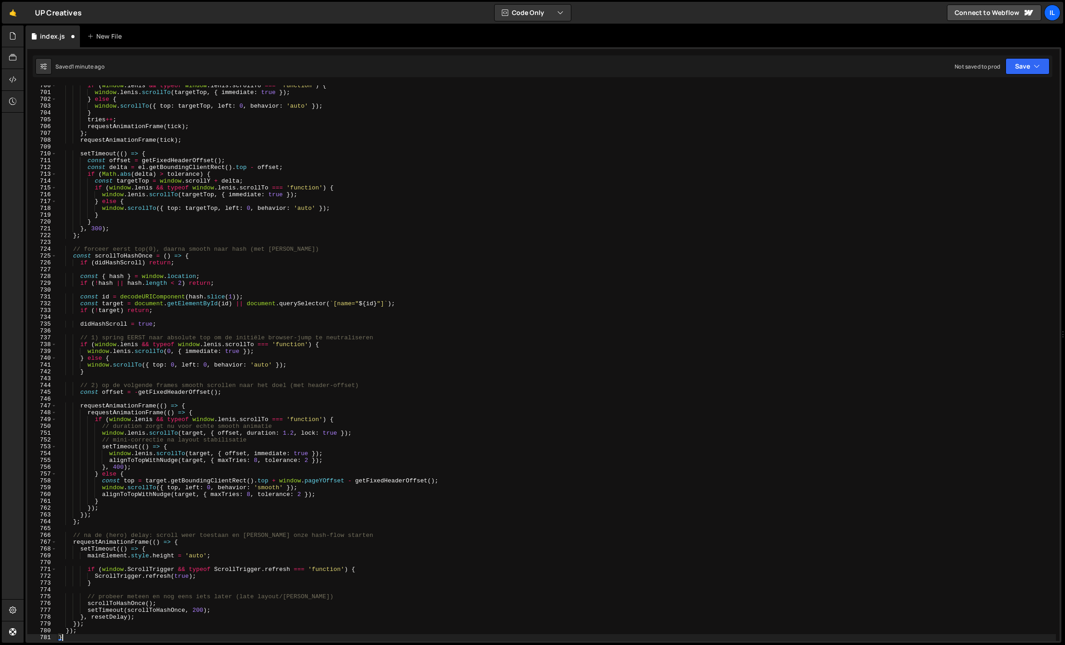
scroll to position [4879, 0]
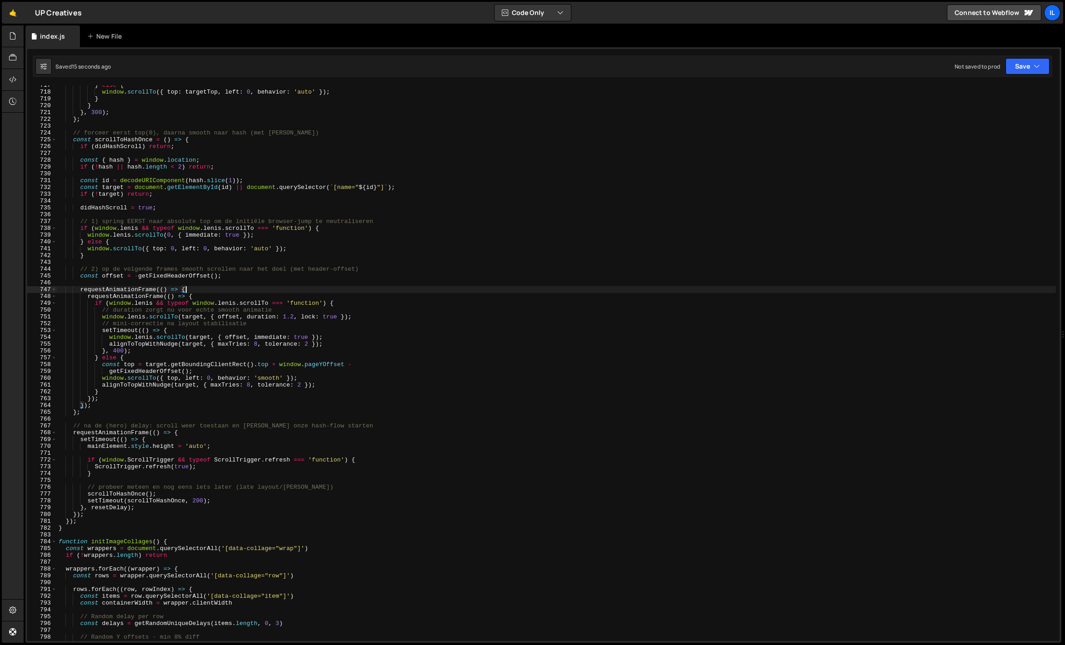
click at [314, 291] on div "} else { window . scrollTo ({ top : targetTop , left : 0 , behavior : 'auto' })…" at bounding box center [556, 366] width 999 height 569
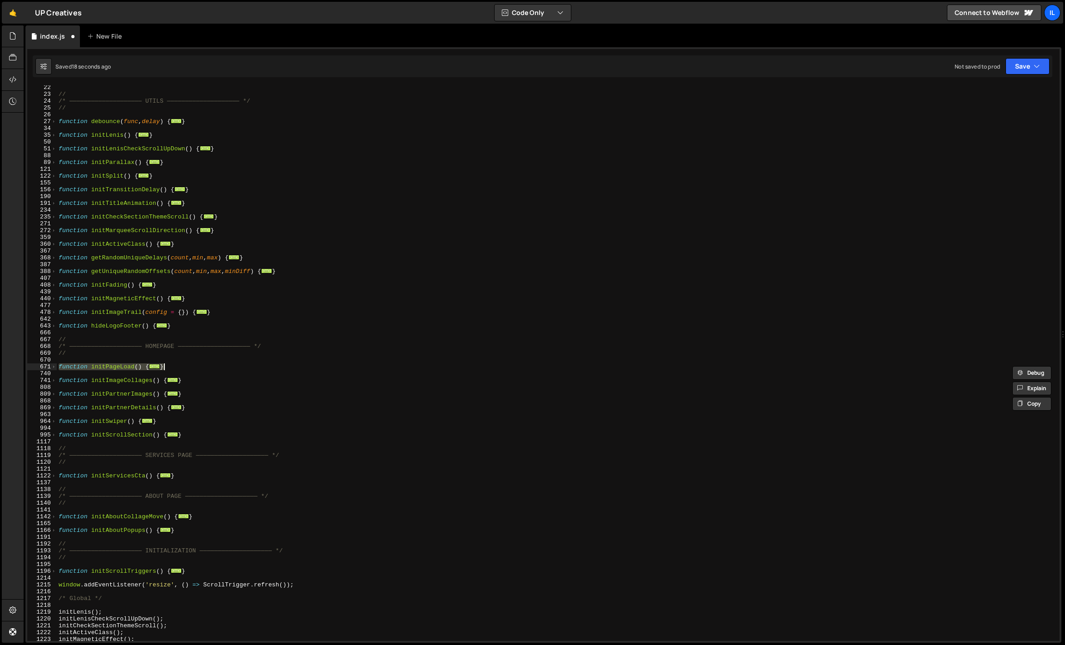
scroll to position [110, 0]
click at [52, 365] on span at bounding box center [53, 366] width 5 height 7
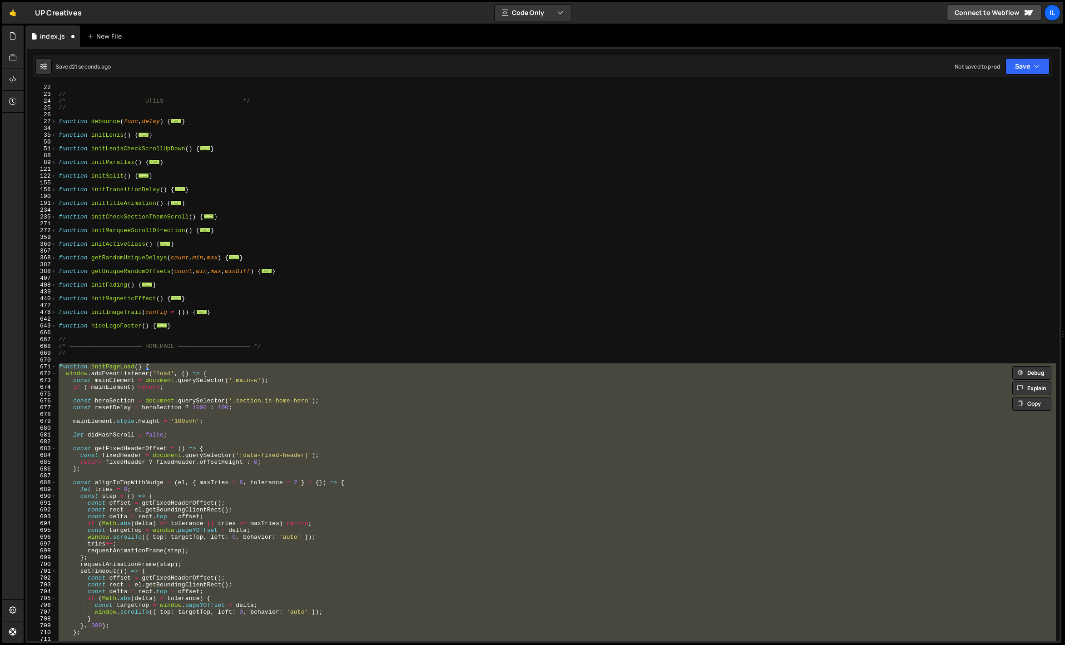
click at [108, 348] on div "// /* ———————————————————— UTILS ———————————————————— */ // function debounce (…" at bounding box center [556, 368] width 999 height 569
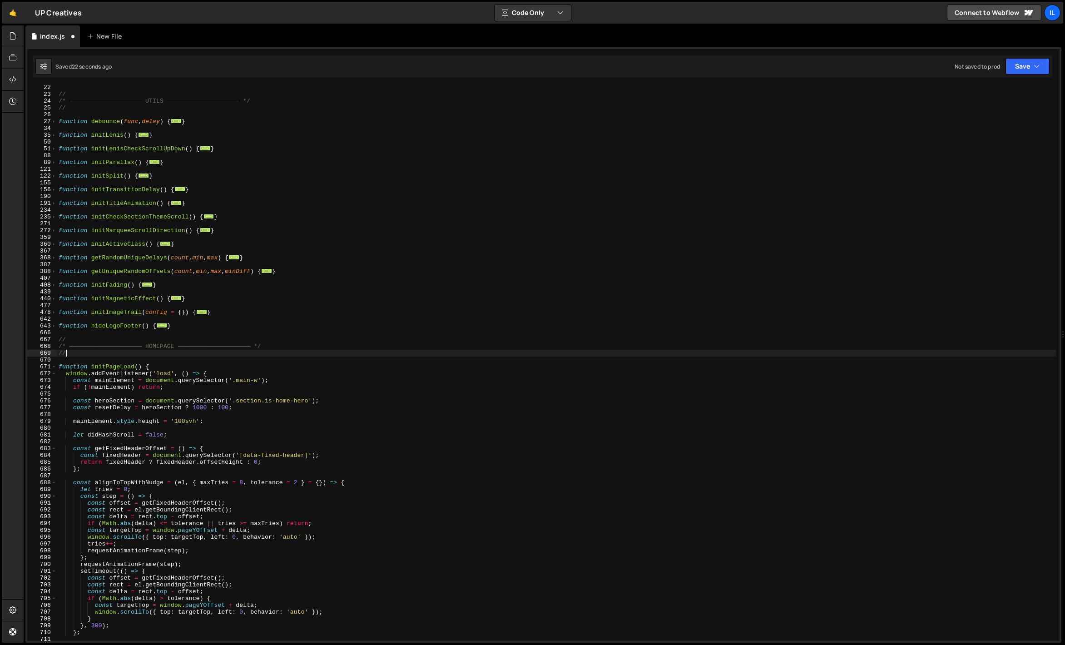
click at [108, 354] on div "// /* ———————————————————— UTILS ———————————————————— */ // function debounce (…" at bounding box center [556, 368] width 999 height 569
type textarea "//"
